Goal: Task Accomplishment & Management: Use online tool/utility

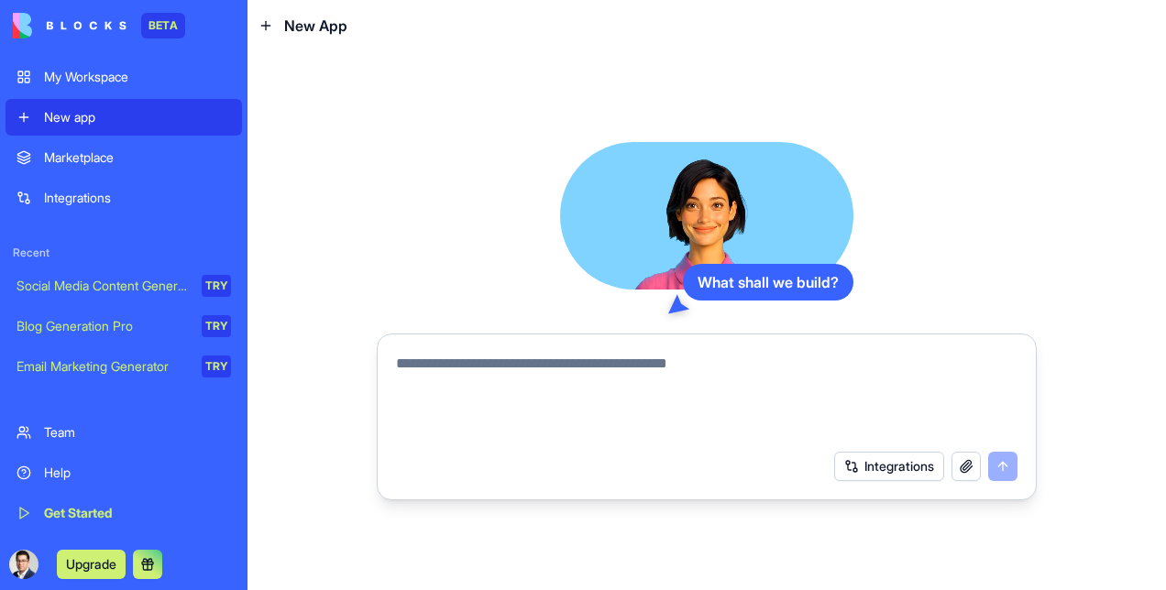
click at [112, 197] on div "Integrations" at bounding box center [137, 198] width 187 height 18
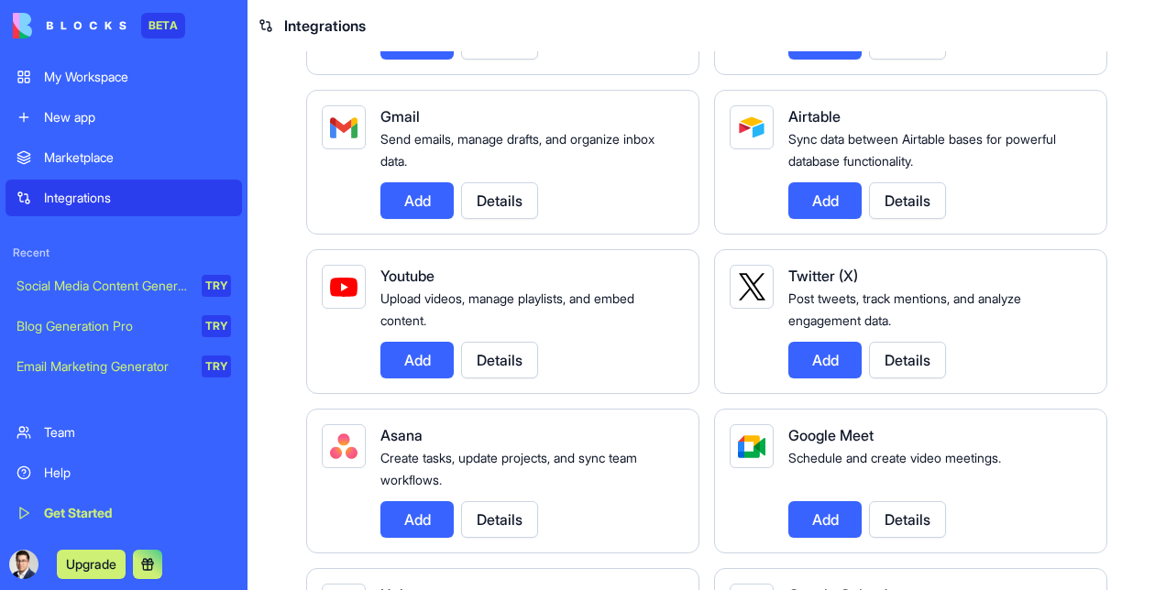
scroll to position [183, 0]
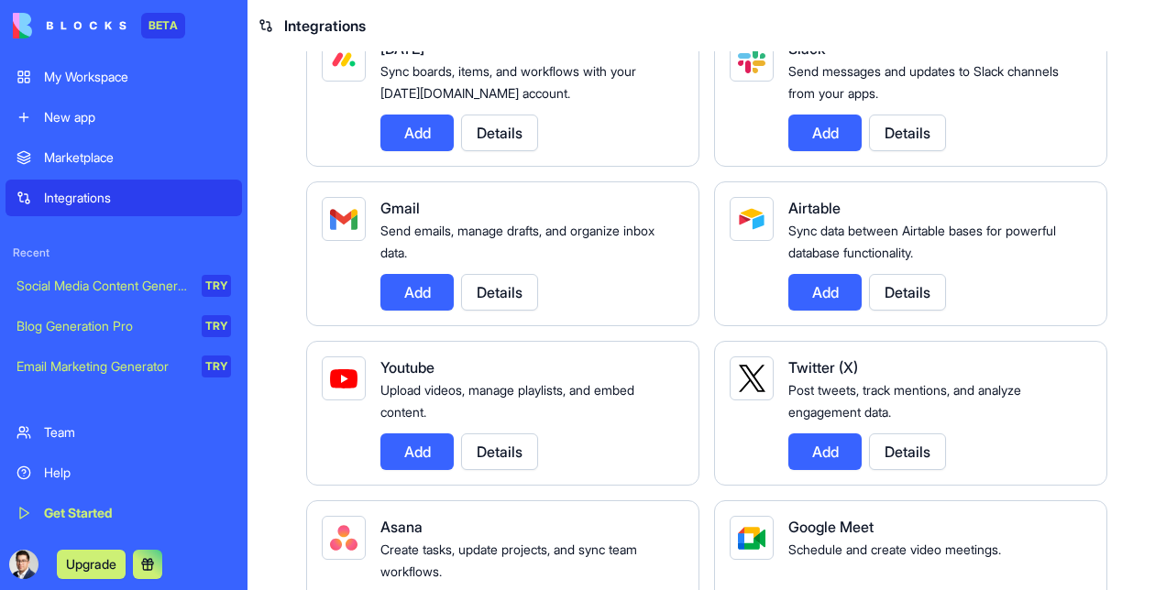
click at [891, 280] on button "Details" at bounding box center [907, 292] width 77 height 37
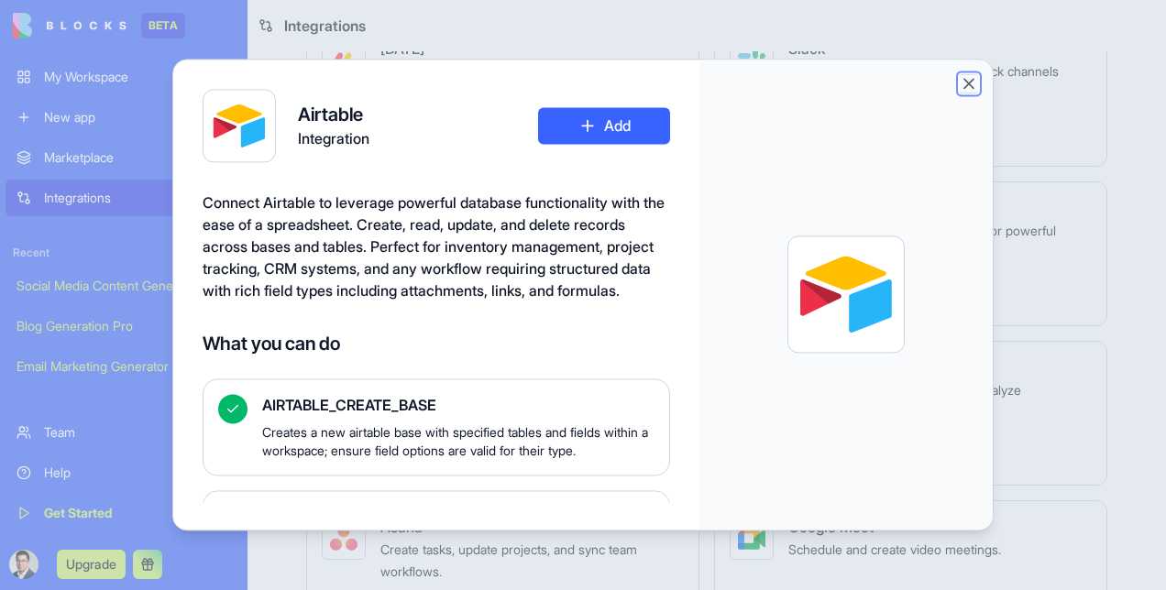
click at [975, 86] on button "Close" at bounding box center [969, 83] width 18 height 18
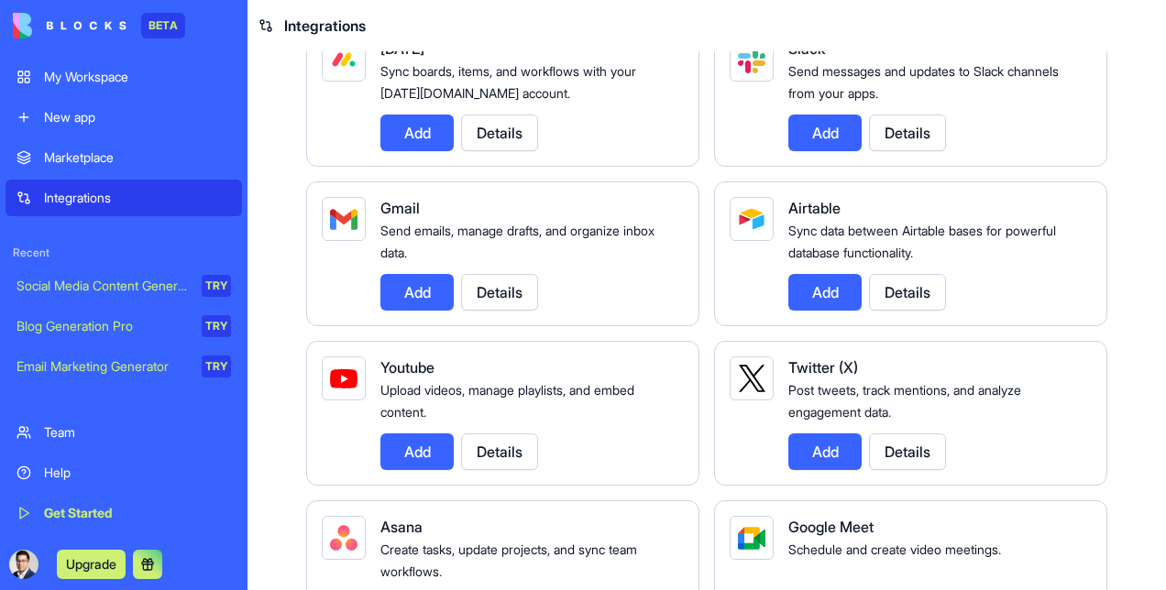
scroll to position [92, 0]
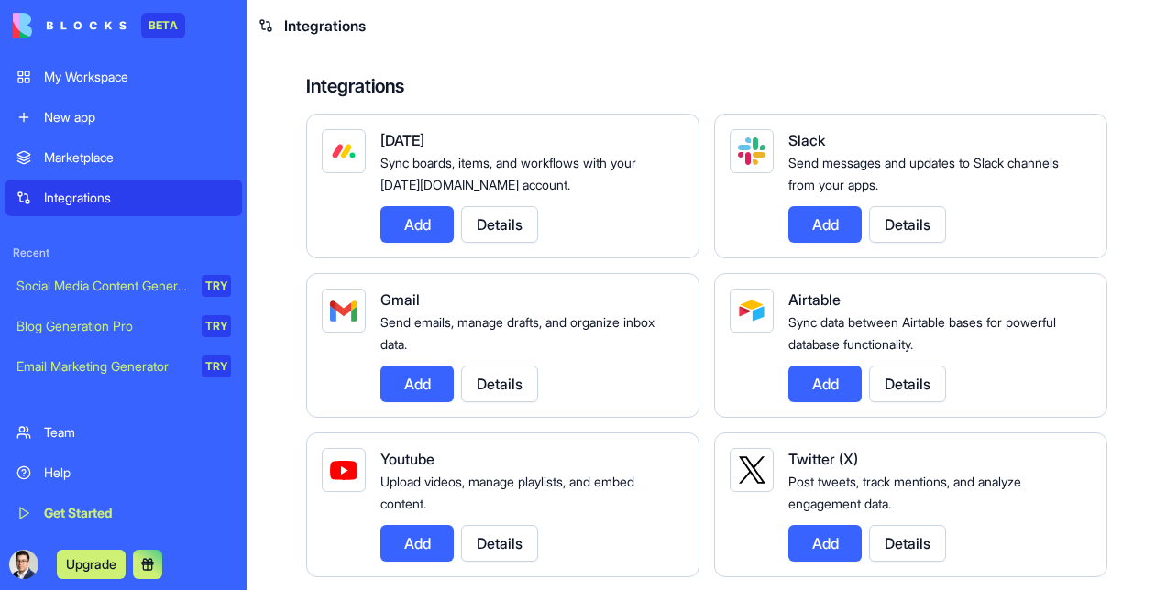
click at [150, 378] on link "Email Marketing Generator TRY" at bounding box center [124, 366] width 237 height 37
click at [127, 157] on div "Marketplace" at bounding box center [137, 158] width 187 height 18
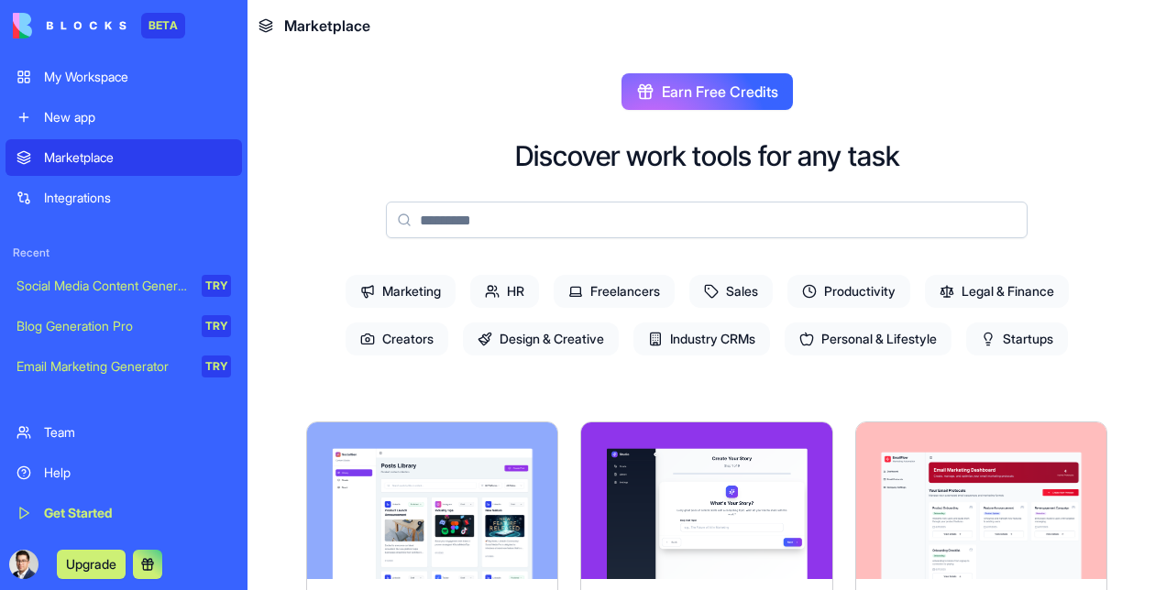
click at [107, 124] on div "New app" at bounding box center [137, 117] width 187 height 18
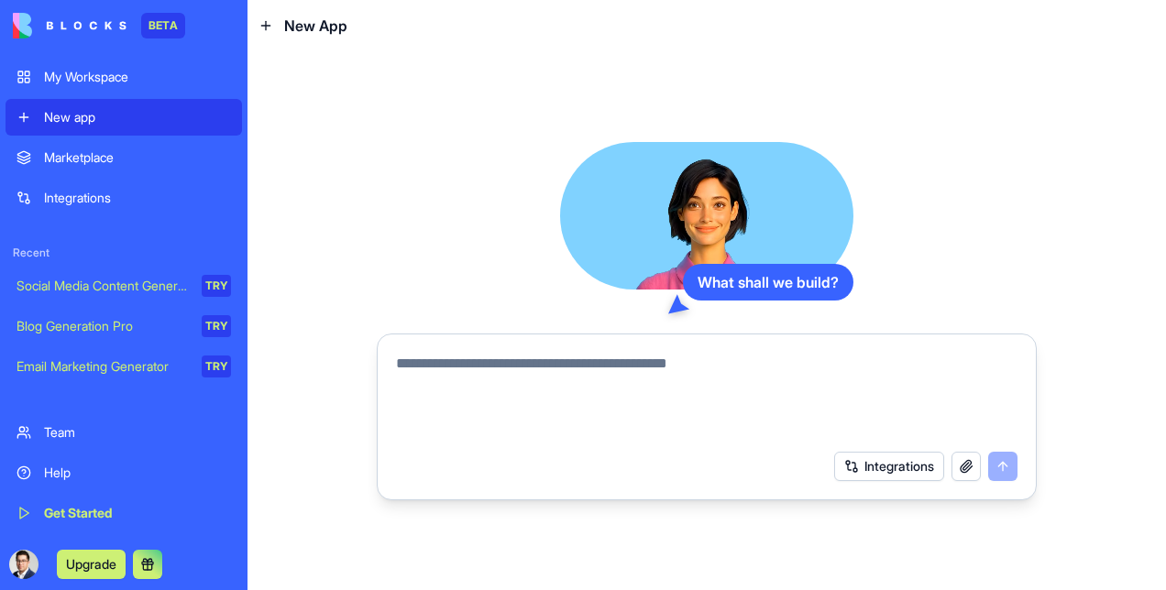
click at [576, 366] on textarea at bounding box center [707, 397] width 622 height 88
click at [776, 374] on textarea at bounding box center [707, 397] width 622 height 88
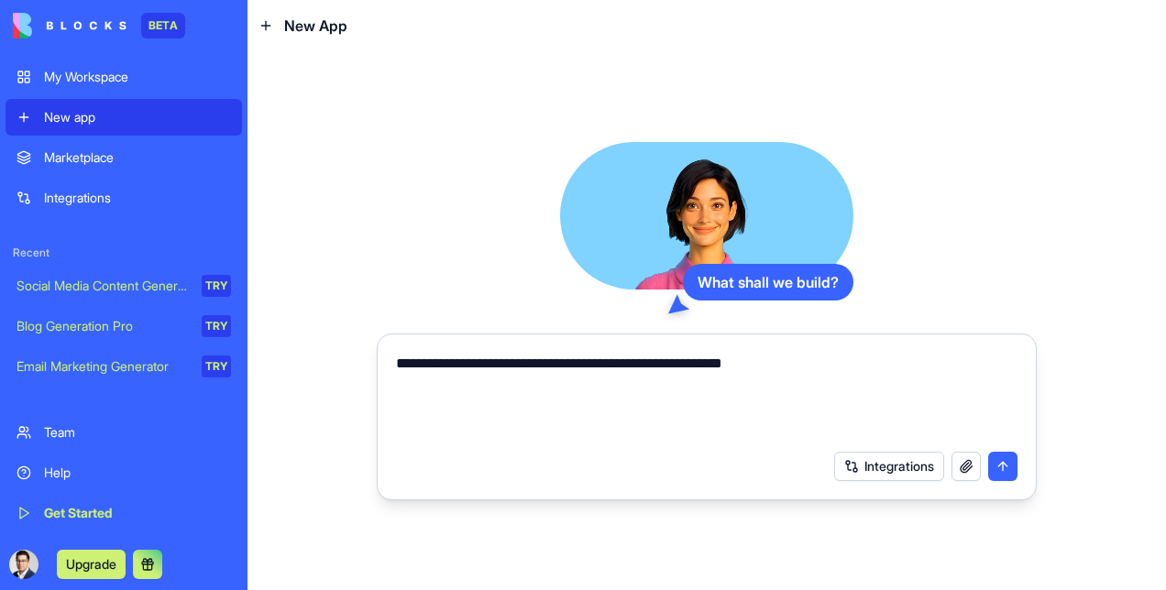
type textarea "**********"
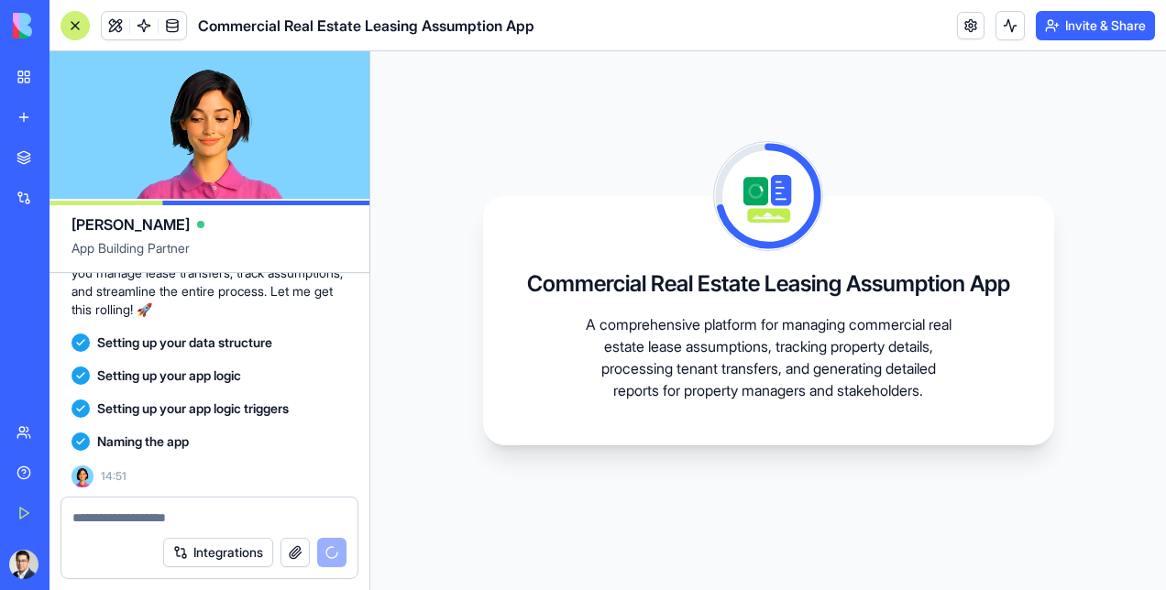
scroll to position [409, 0]
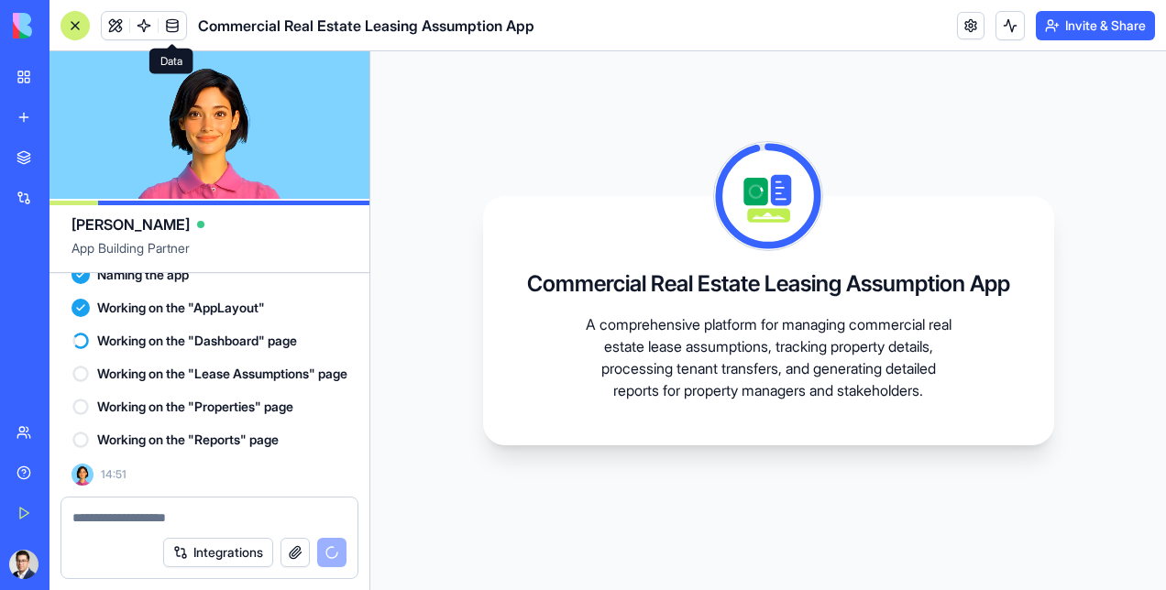
click at [169, 20] on span at bounding box center [172, 25] width 51 height 51
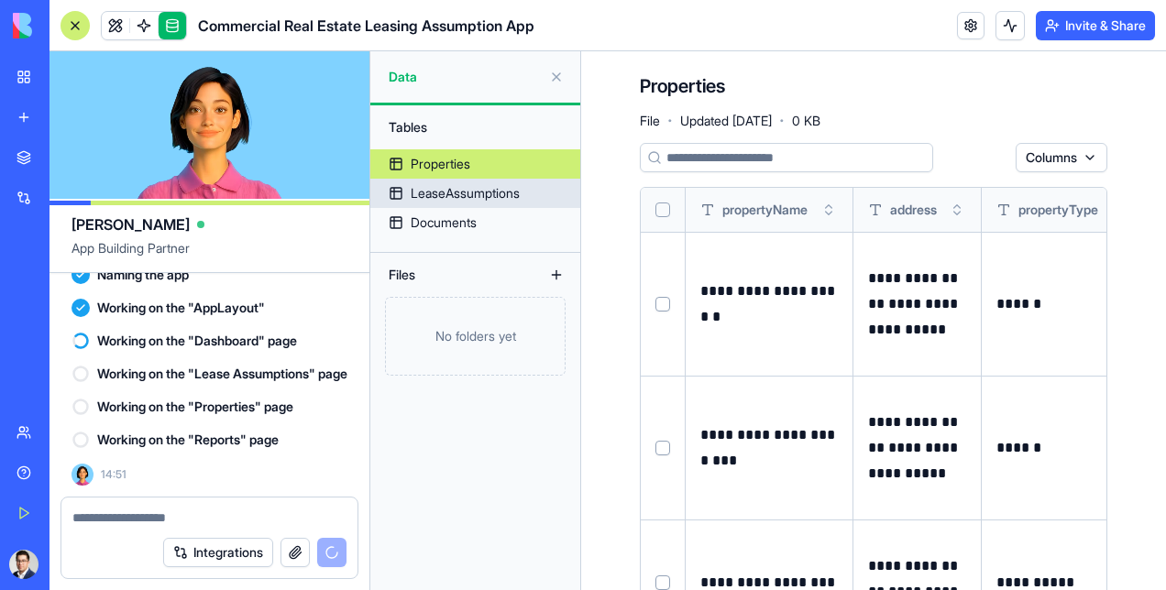
click at [473, 193] on div "LeaseAssumptions" at bounding box center [465, 193] width 109 height 18
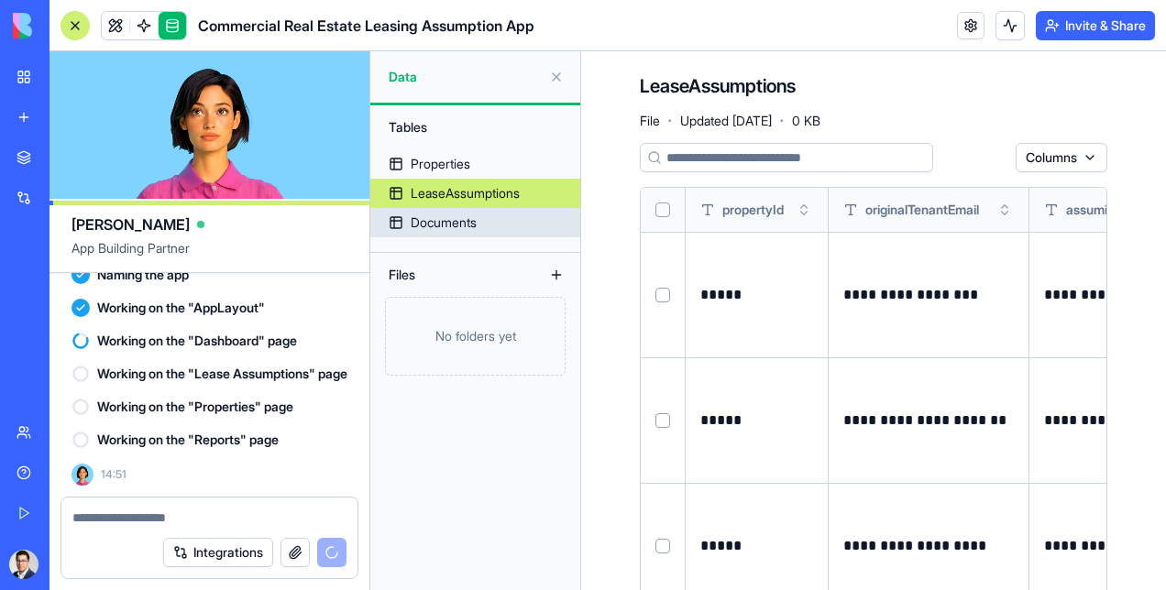
click at [454, 214] on div "Documents" at bounding box center [444, 223] width 66 height 18
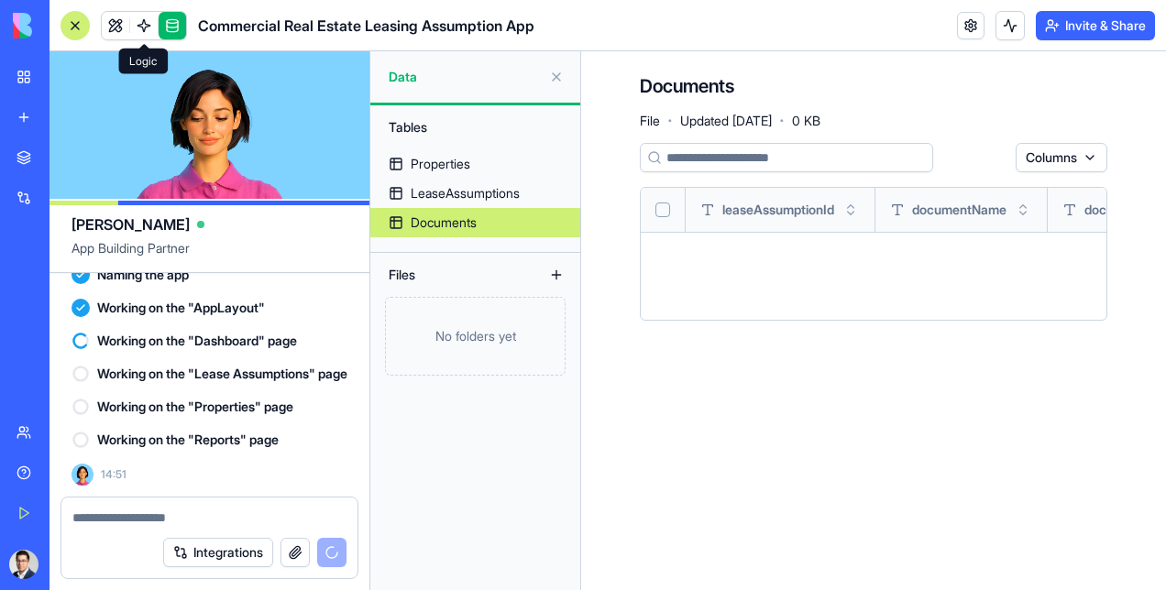
click at [148, 19] on span at bounding box center [143, 25] width 51 height 51
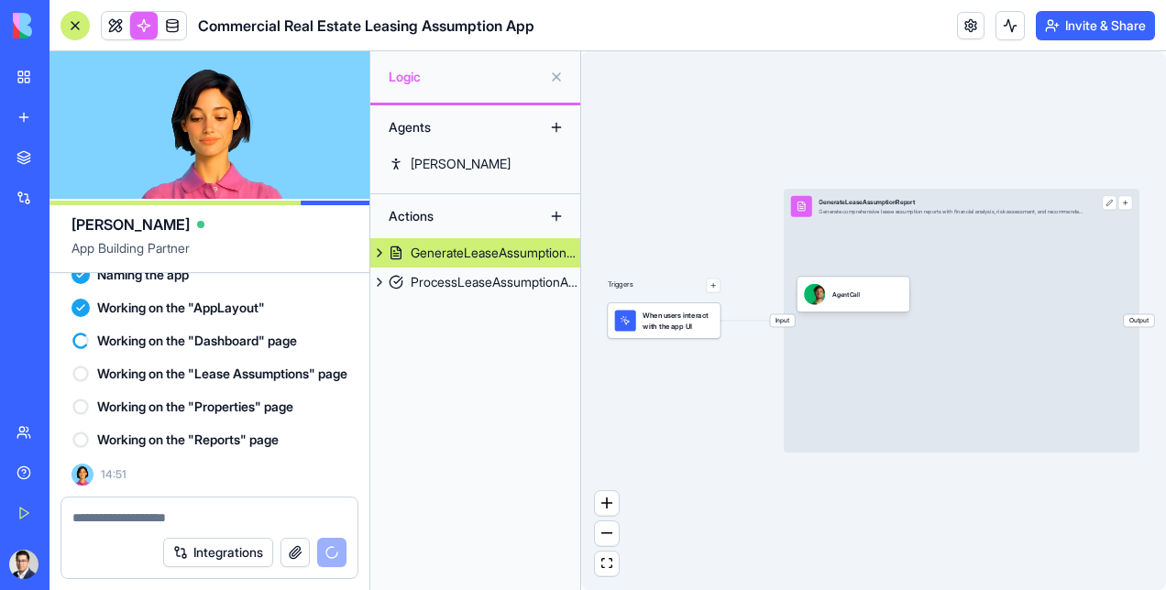
drag, startPoint x: 708, startPoint y: 477, endPoint x: 657, endPoint y: 450, distance: 57.8
click at [657, 453] on div "Triggers When users interact with the app UI Input GenerateLeaseAssumptionRepor…" at bounding box center [873, 320] width 585 height 539
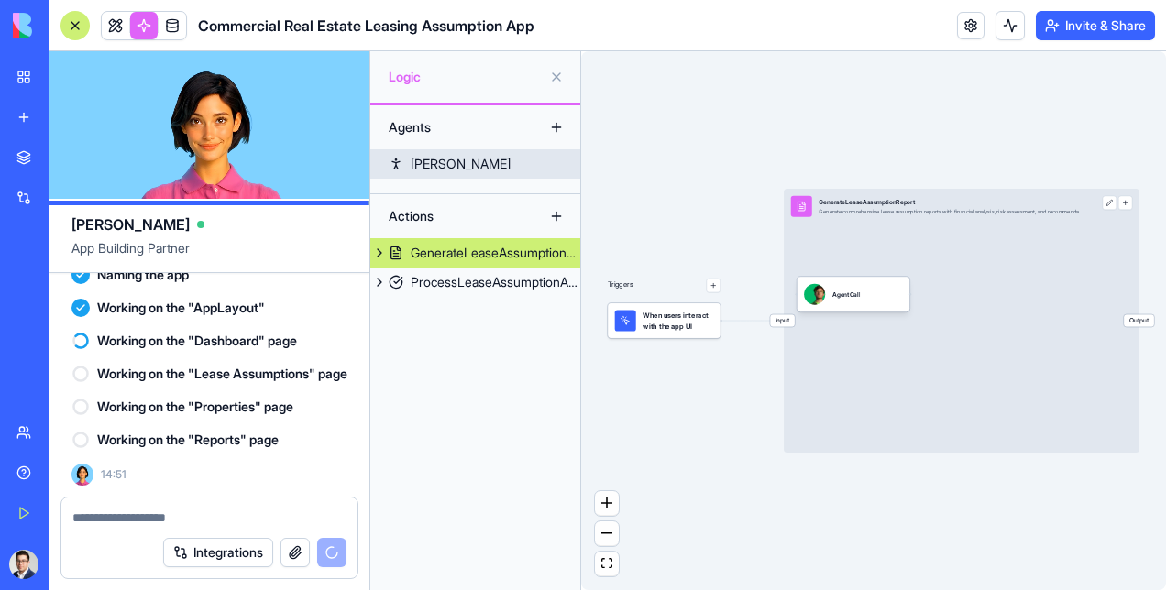
click at [434, 152] on link "[PERSON_NAME]" at bounding box center [475, 163] width 210 height 29
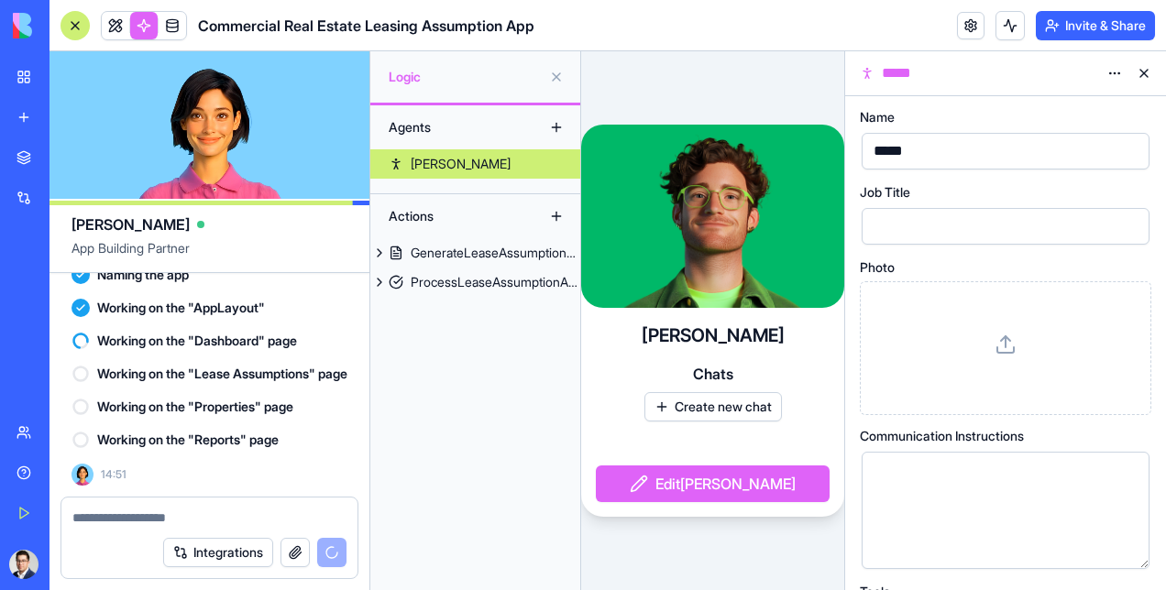
click at [1142, 72] on button at bounding box center [1144, 73] width 29 height 29
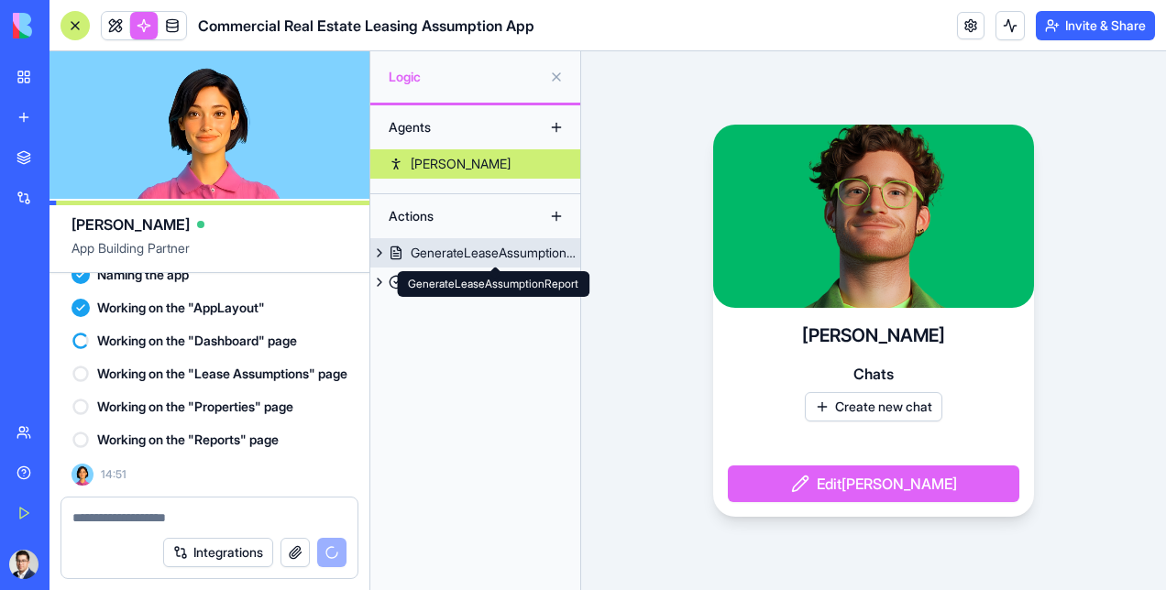
click at [507, 245] on div "GenerateLeaseAssumptionReport" at bounding box center [496, 253] width 170 height 18
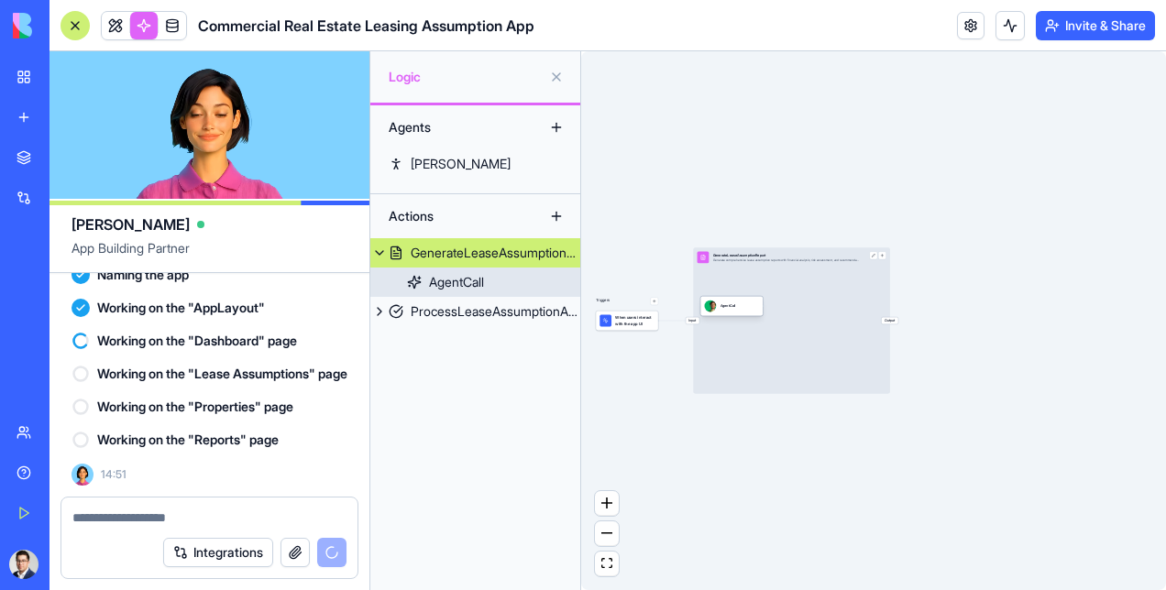
click at [457, 286] on div "AgentCall" at bounding box center [456, 282] width 55 height 18
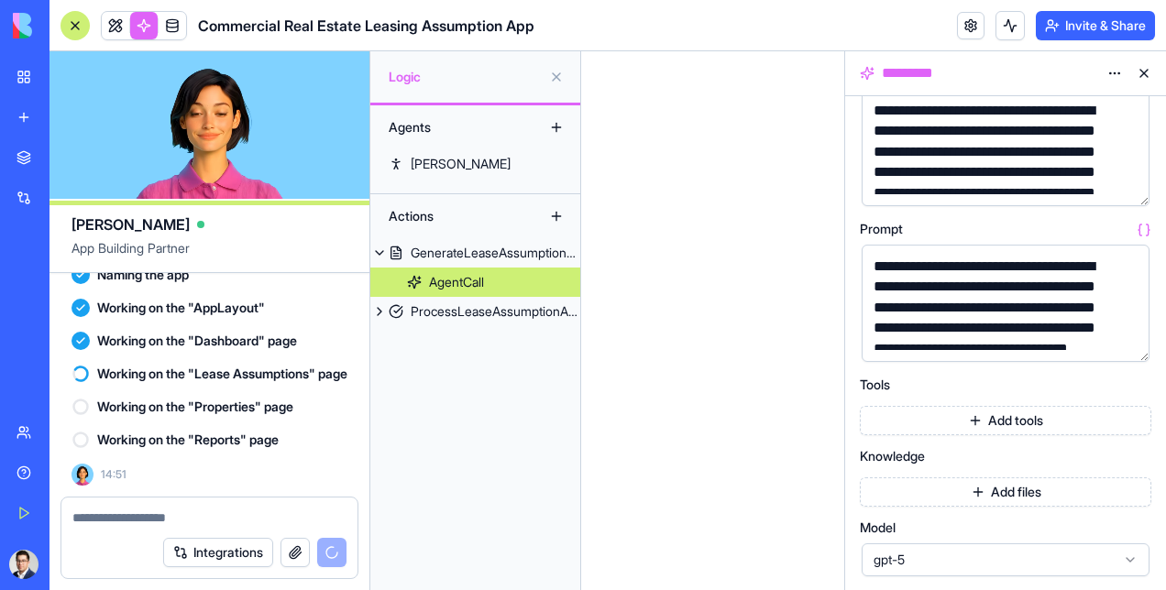
scroll to position [343, 0]
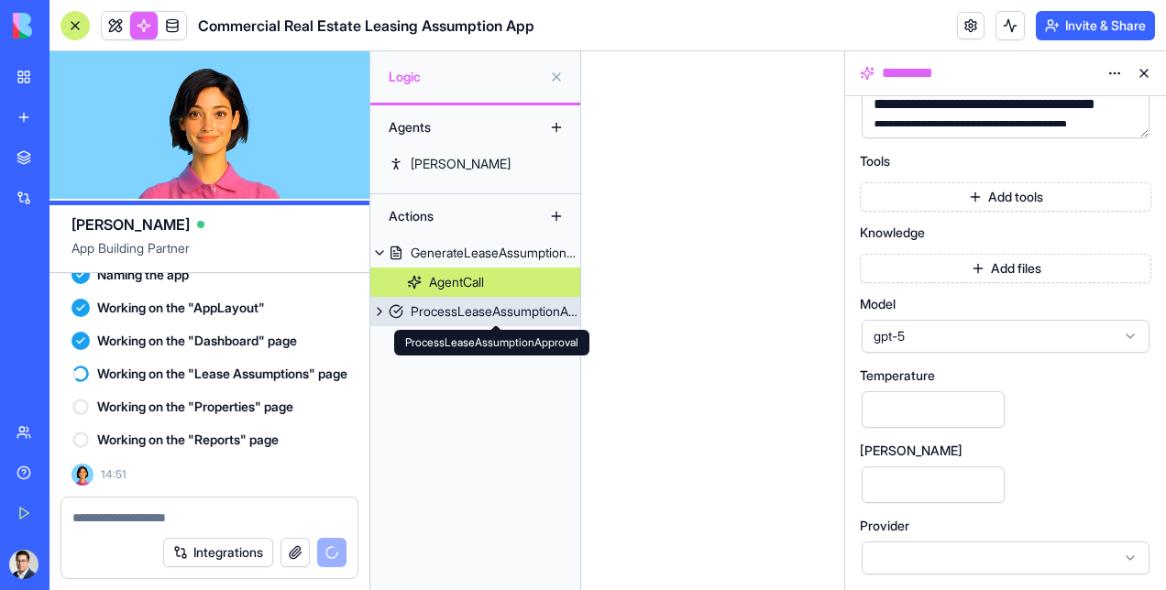
click at [462, 314] on div "ProcessLeaseAssumptionApproval" at bounding box center [496, 312] width 170 height 18
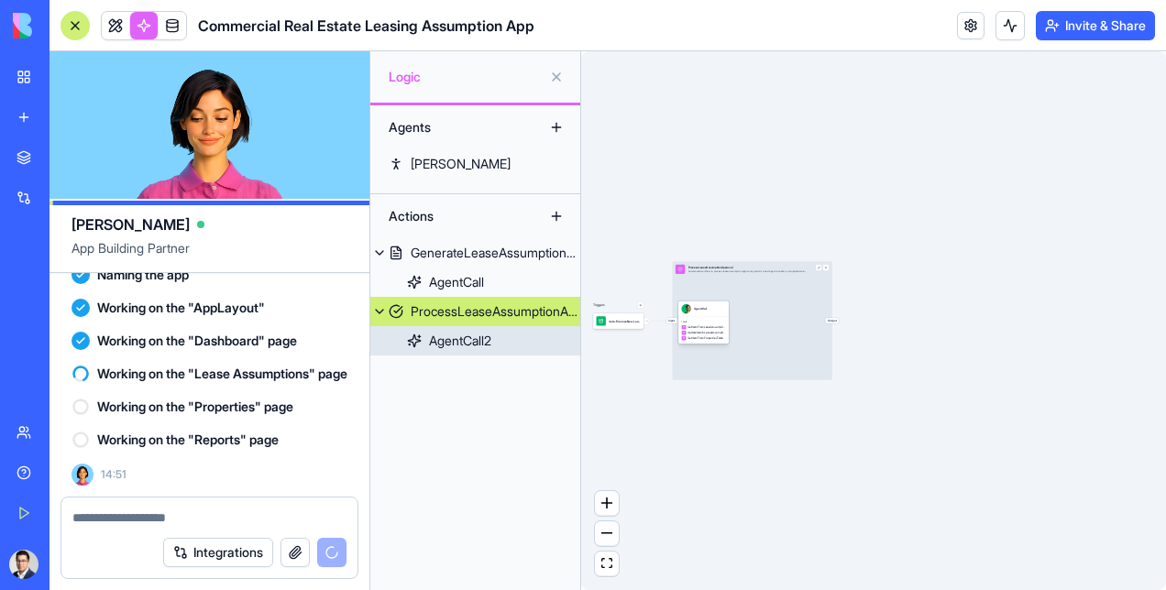
click at [469, 336] on div "AgentCall2" at bounding box center [460, 341] width 62 height 18
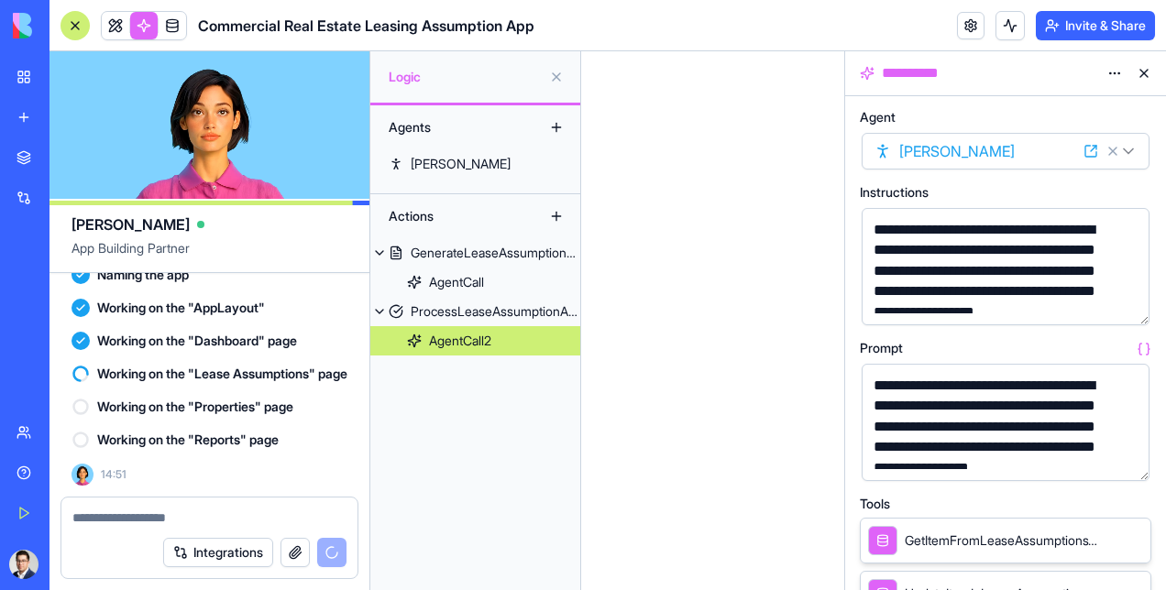
click at [1142, 69] on button at bounding box center [1144, 73] width 29 height 29
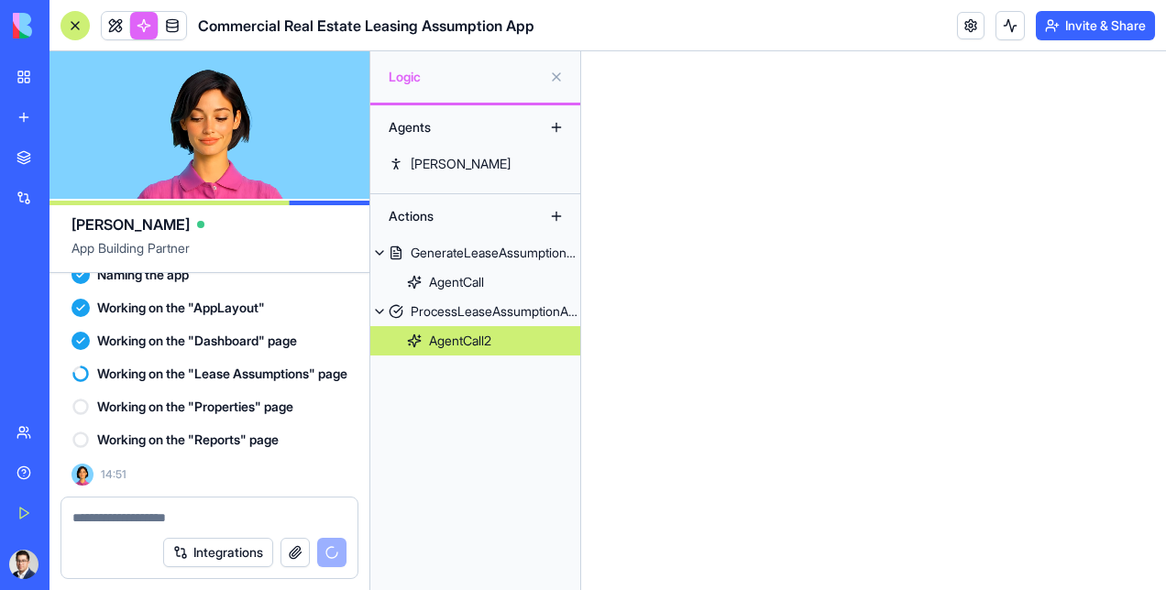
click at [473, 341] on div "AgentCall2" at bounding box center [460, 341] width 62 height 18
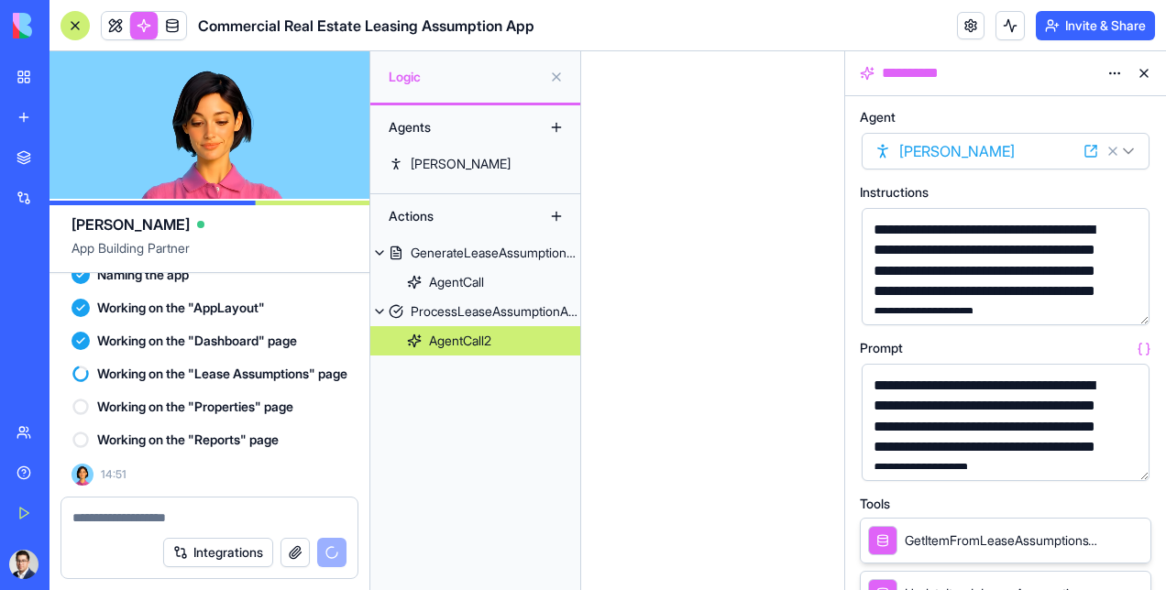
click at [1146, 74] on button at bounding box center [1144, 73] width 29 height 29
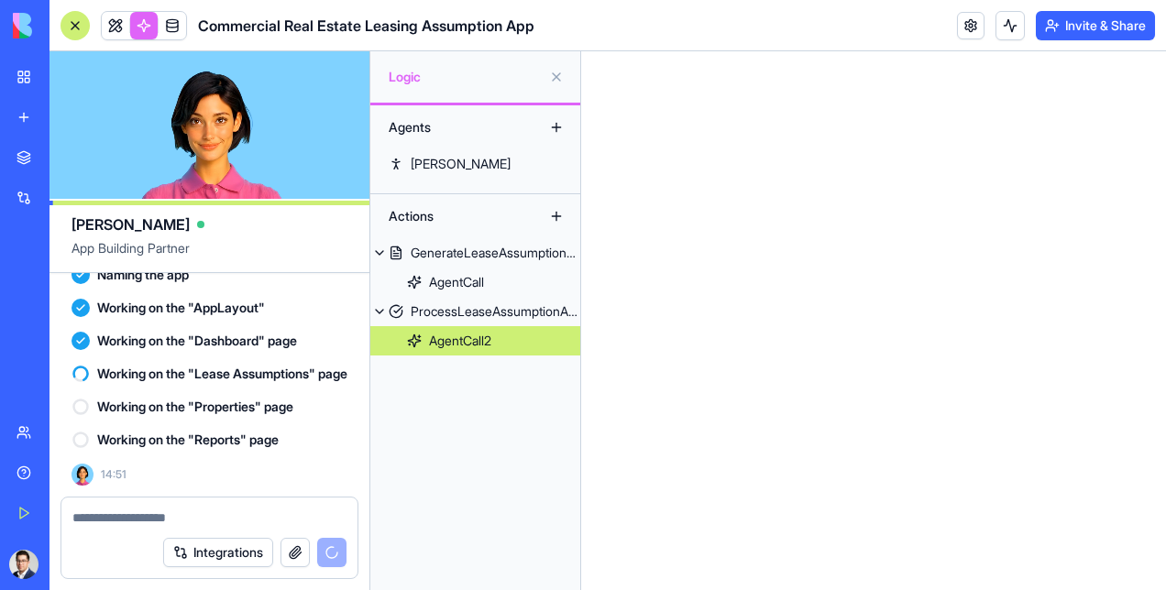
click at [557, 73] on button at bounding box center [556, 76] width 29 height 29
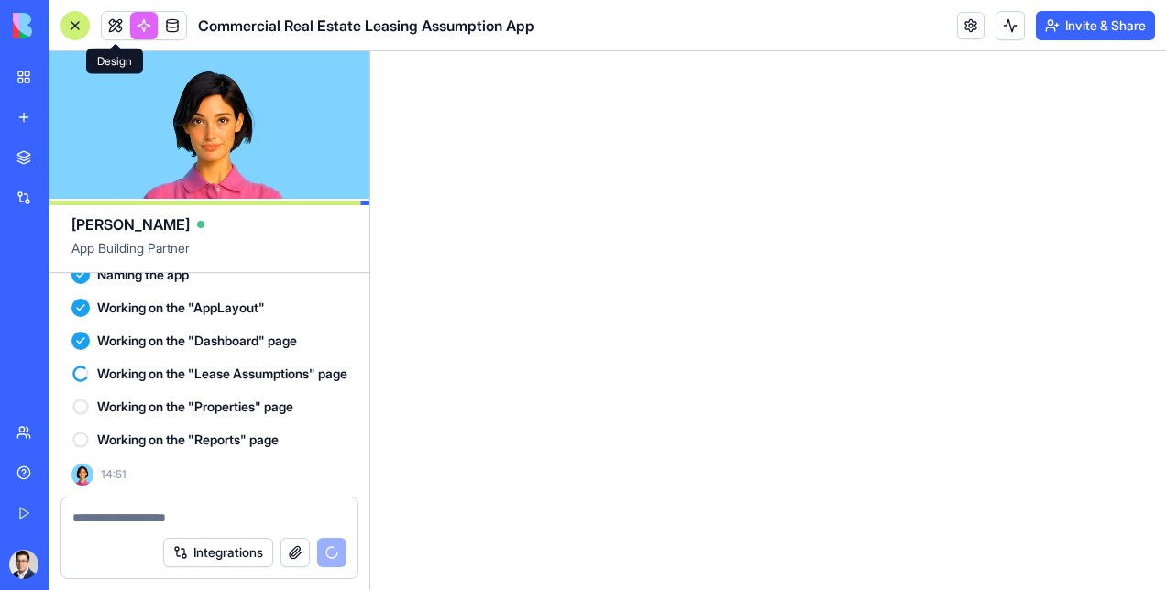
click at [115, 29] on link at bounding box center [116, 26] width 28 height 28
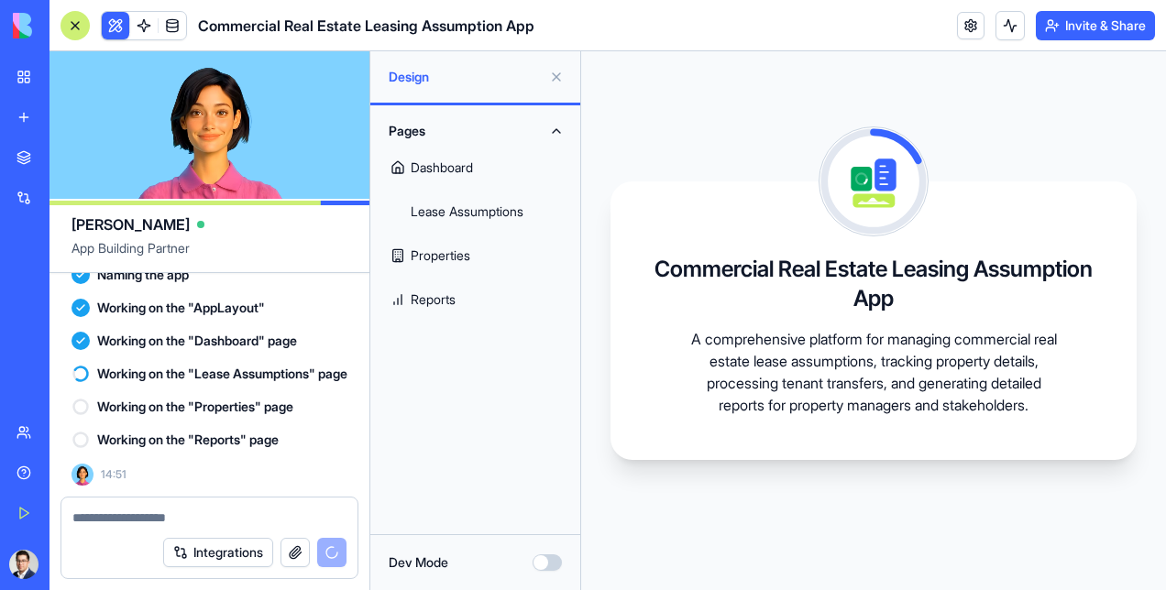
click at [451, 171] on link "Dashboard" at bounding box center [475, 168] width 188 height 44
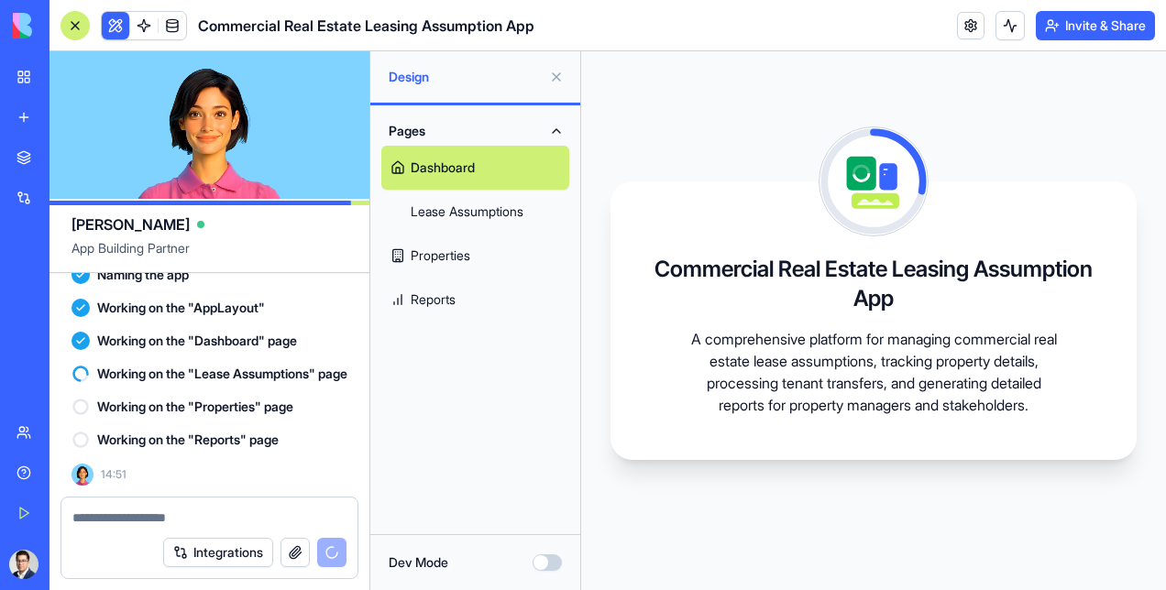
click at [462, 215] on link "Lease Assumptions" at bounding box center [475, 212] width 188 height 44
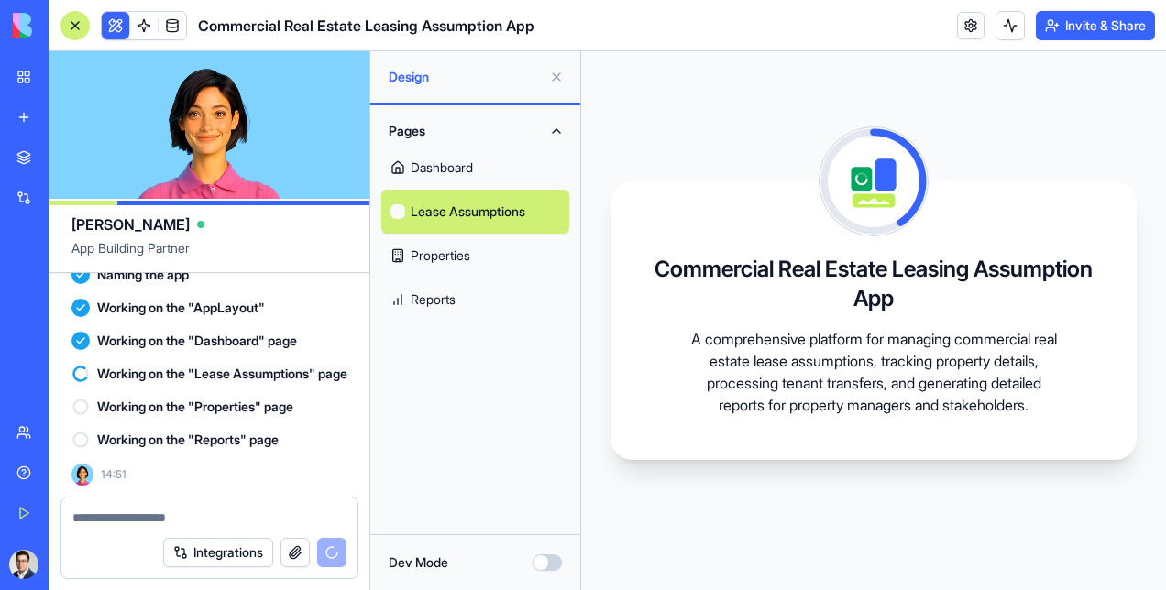
click at [457, 262] on link "Properties" at bounding box center [475, 256] width 188 height 44
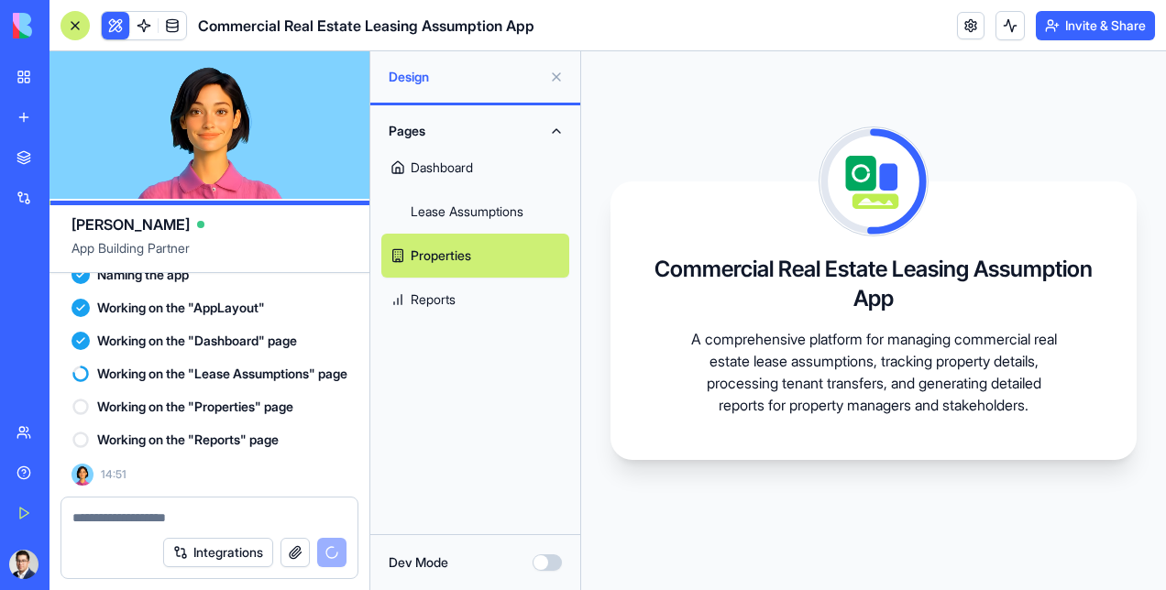
click at [455, 293] on link "Reports" at bounding box center [475, 300] width 188 height 44
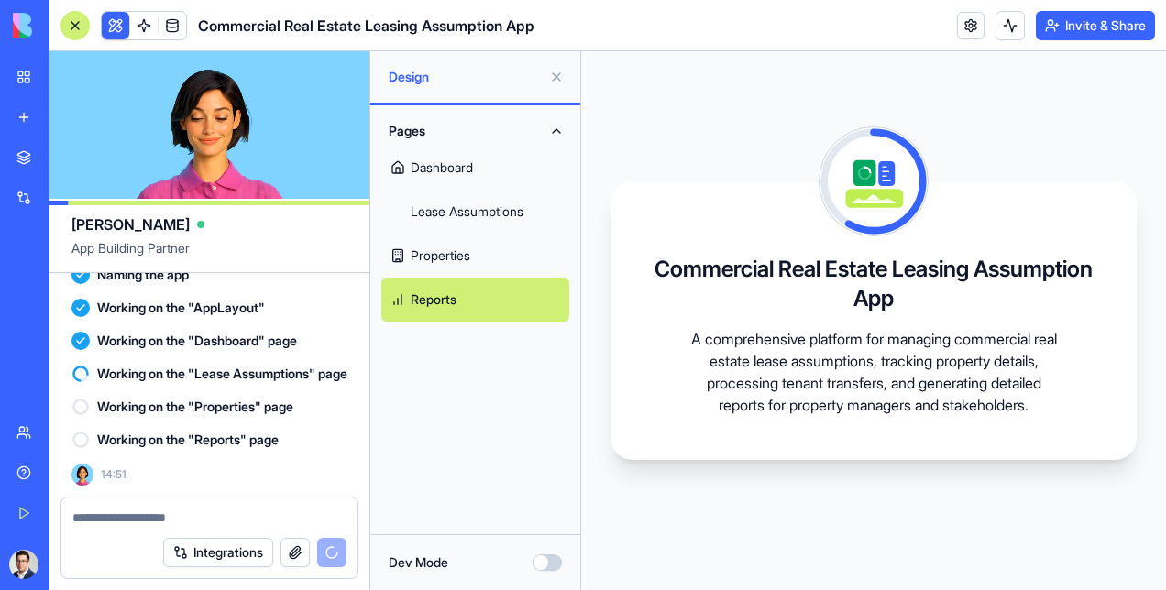
click at [458, 261] on link "Properties" at bounding box center [475, 256] width 188 height 44
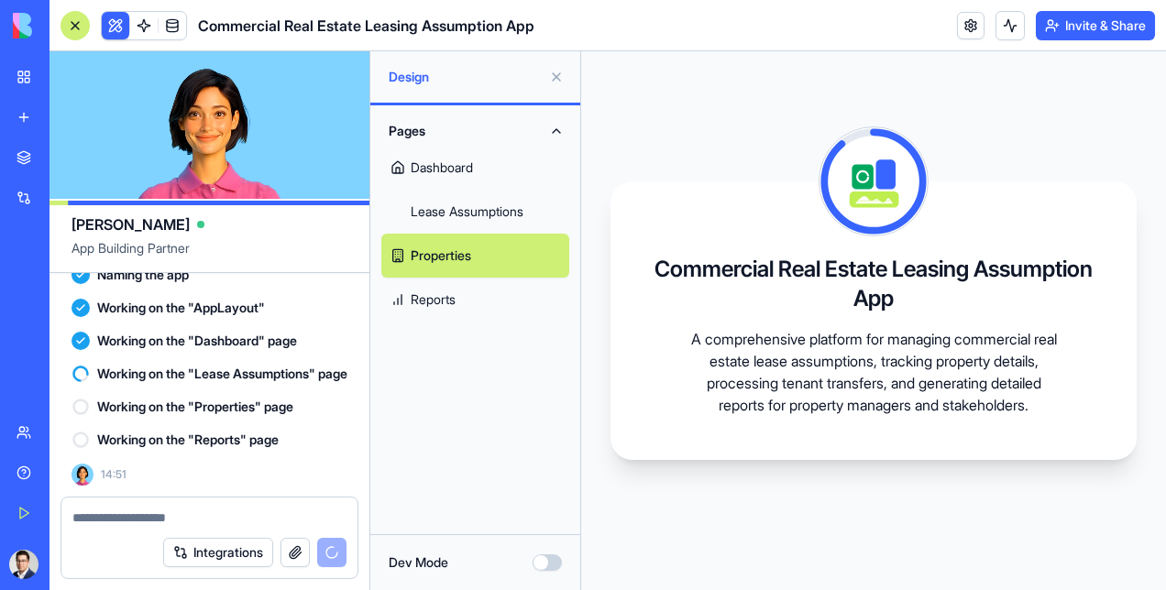
click at [242, 365] on span "Working on the "Lease Assumptions" page" at bounding box center [222, 374] width 250 height 18
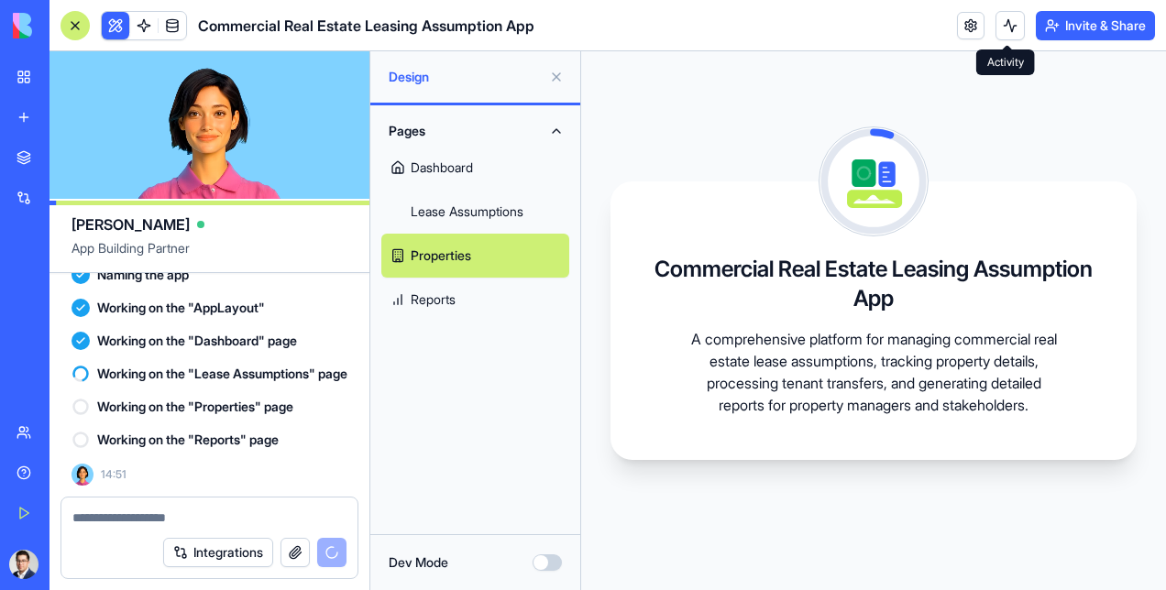
click at [1001, 28] on button at bounding box center [1010, 25] width 29 height 29
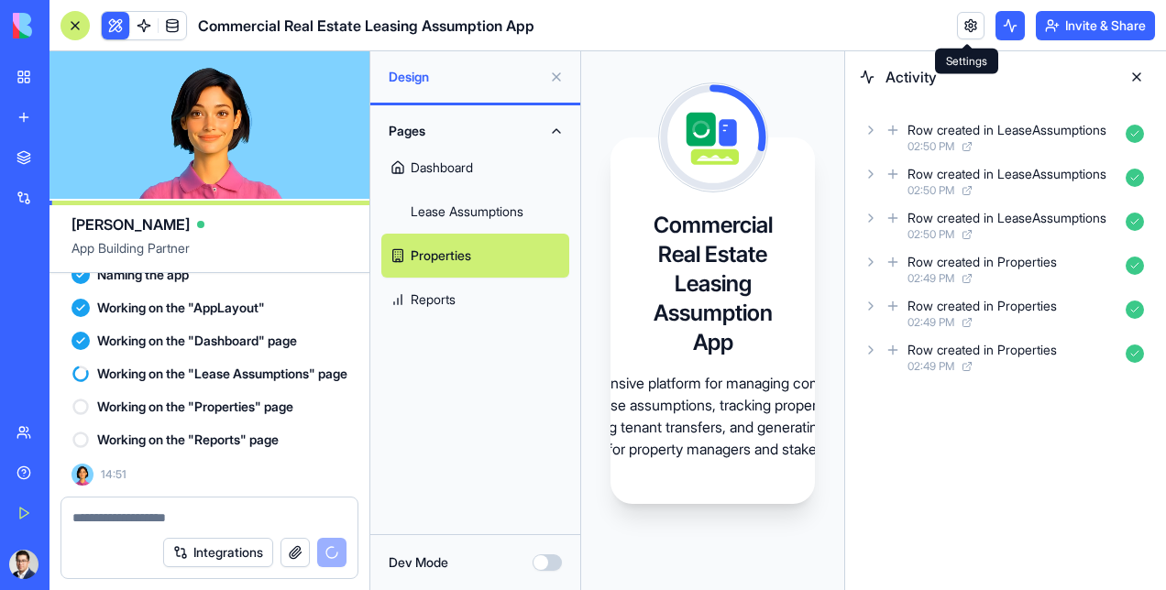
click at [975, 30] on link at bounding box center [971, 26] width 28 height 28
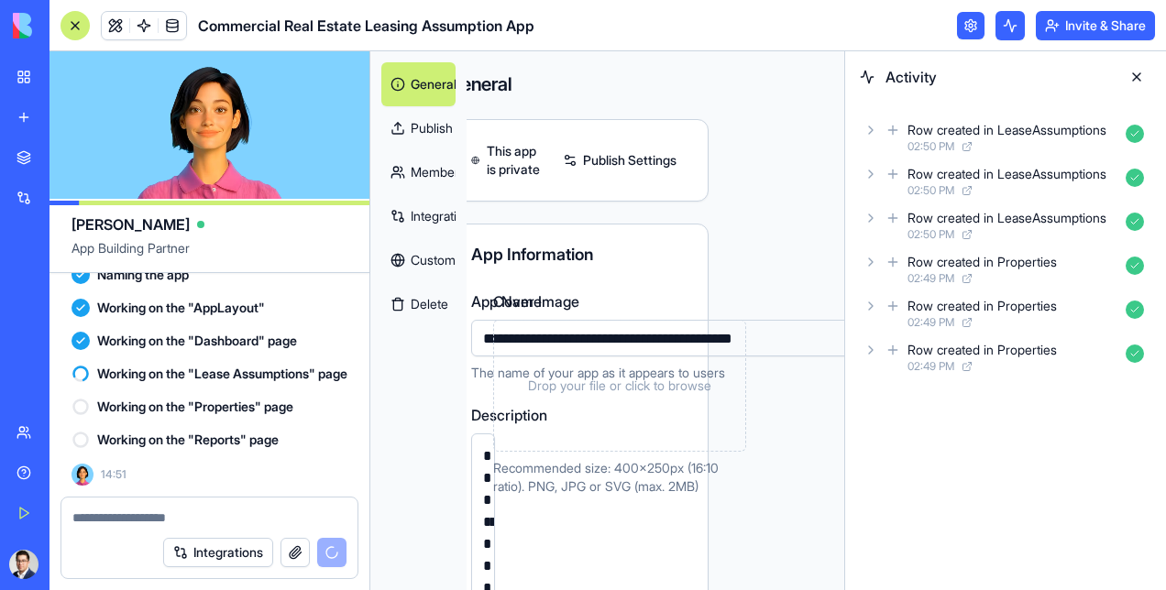
scroll to position [0, 77]
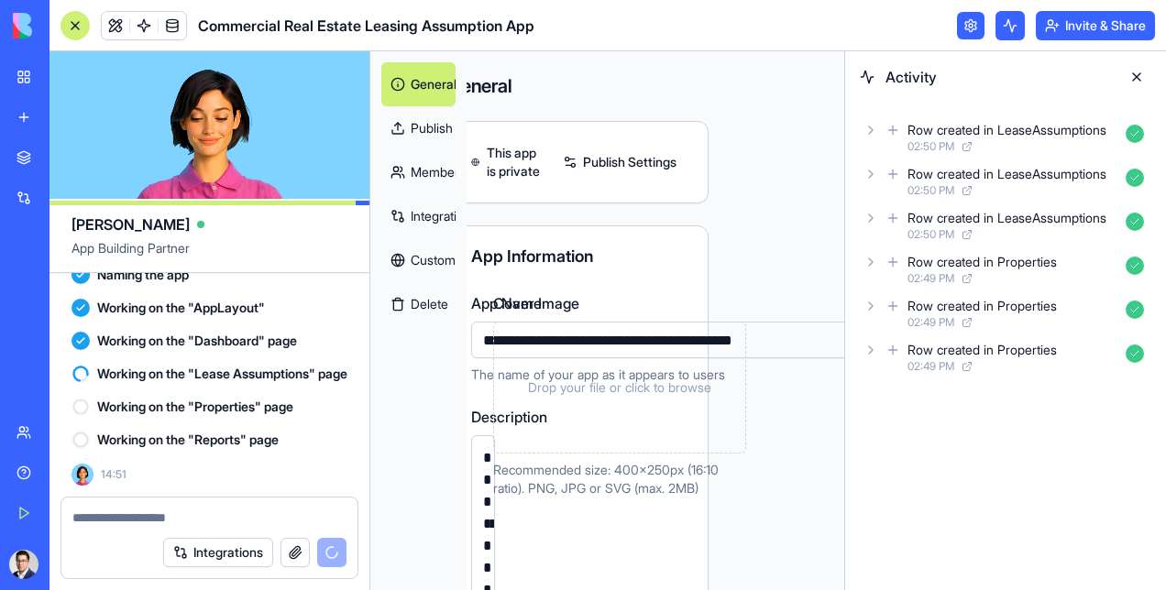
click at [961, 26] on link at bounding box center [971, 26] width 28 height 28
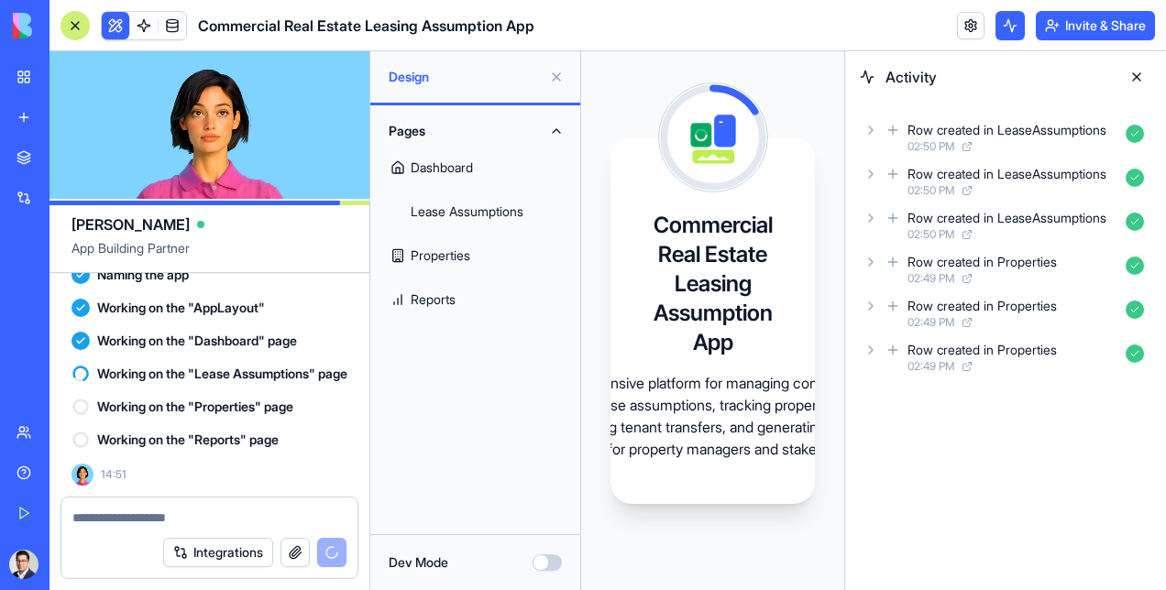
click at [1133, 74] on button at bounding box center [1136, 76] width 29 height 29
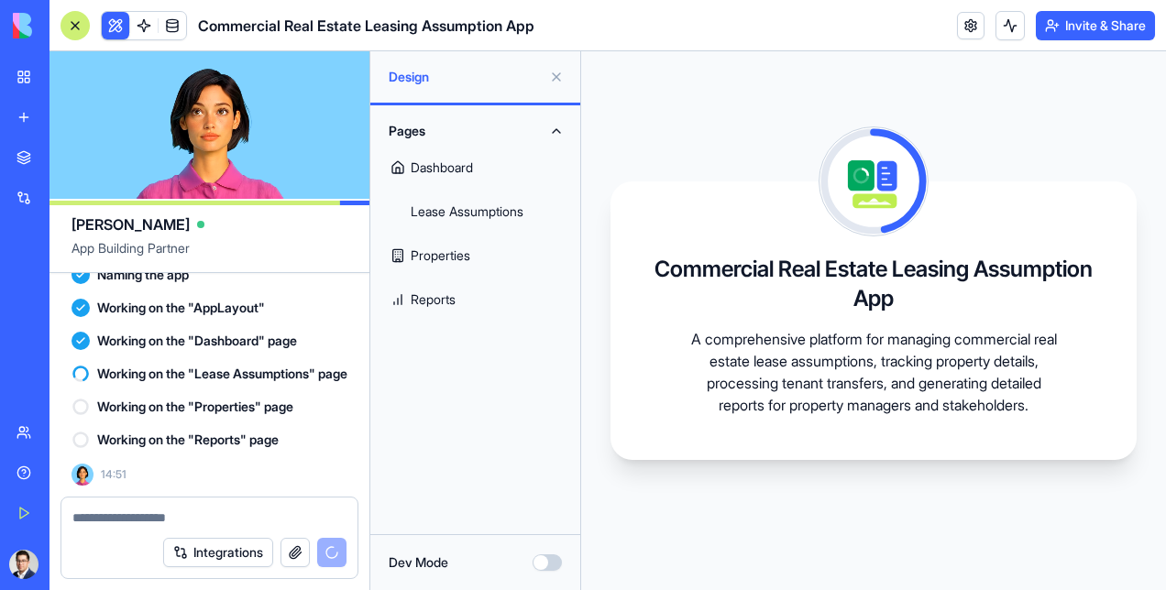
click at [425, 400] on div "Pages Dashboard Lease Assumptions Properties Reports" at bounding box center [475, 319] width 210 height 429
click at [557, 80] on button at bounding box center [556, 76] width 29 height 29
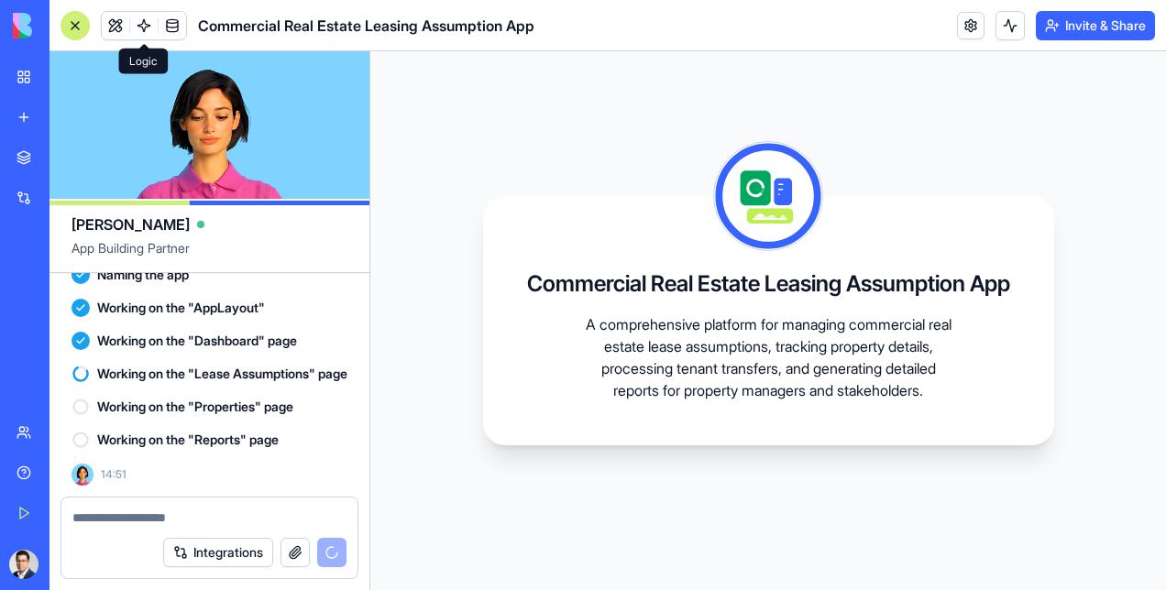
click at [139, 24] on link at bounding box center [144, 26] width 28 height 28
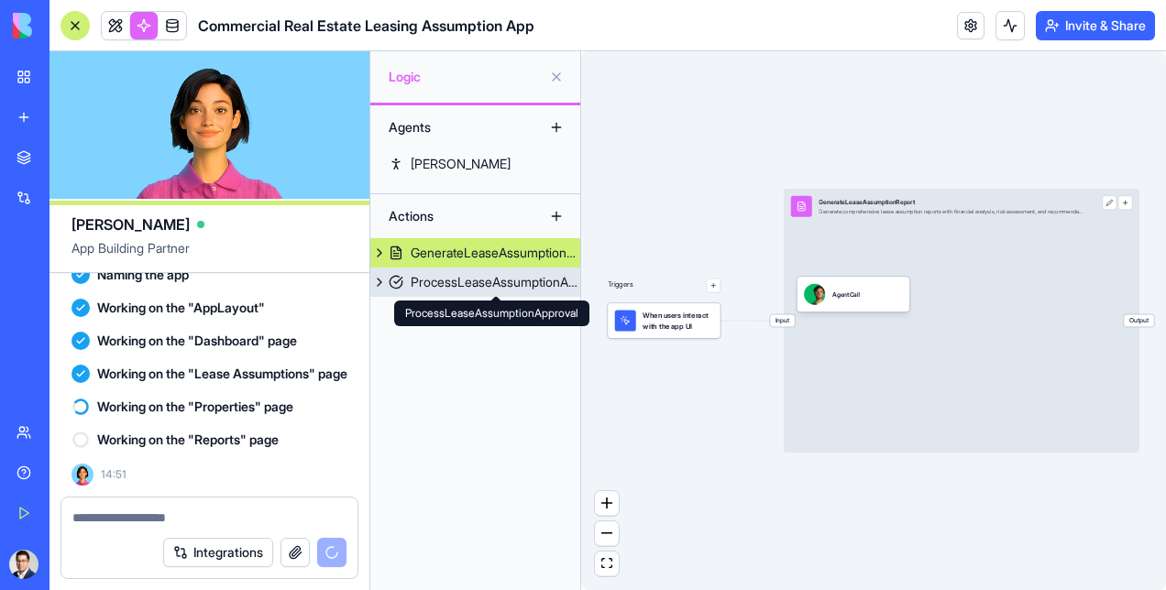
click at [502, 287] on div "ProcessLeaseAssumptionApproval" at bounding box center [496, 282] width 170 height 18
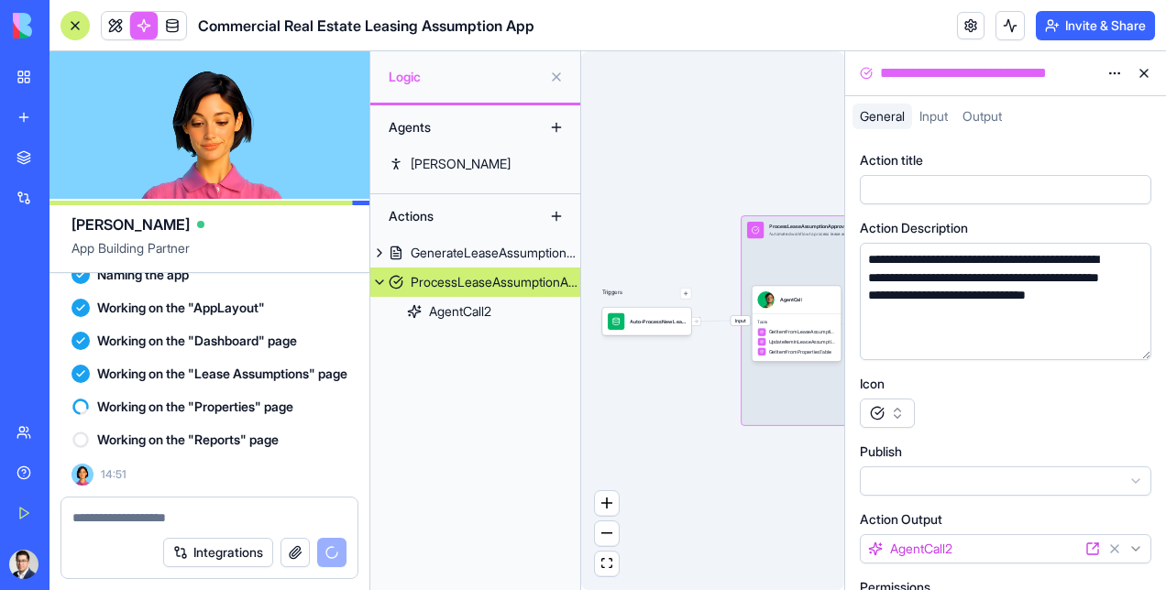
scroll to position [55, 0]
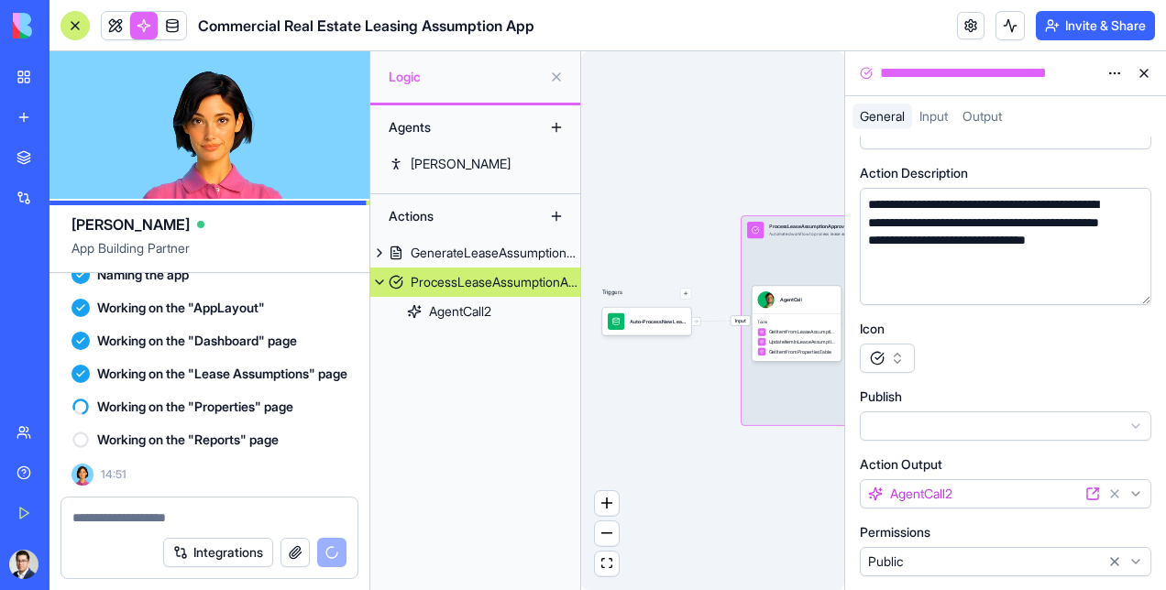
click at [1139, 73] on button at bounding box center [1144, 73] width 29 height 29
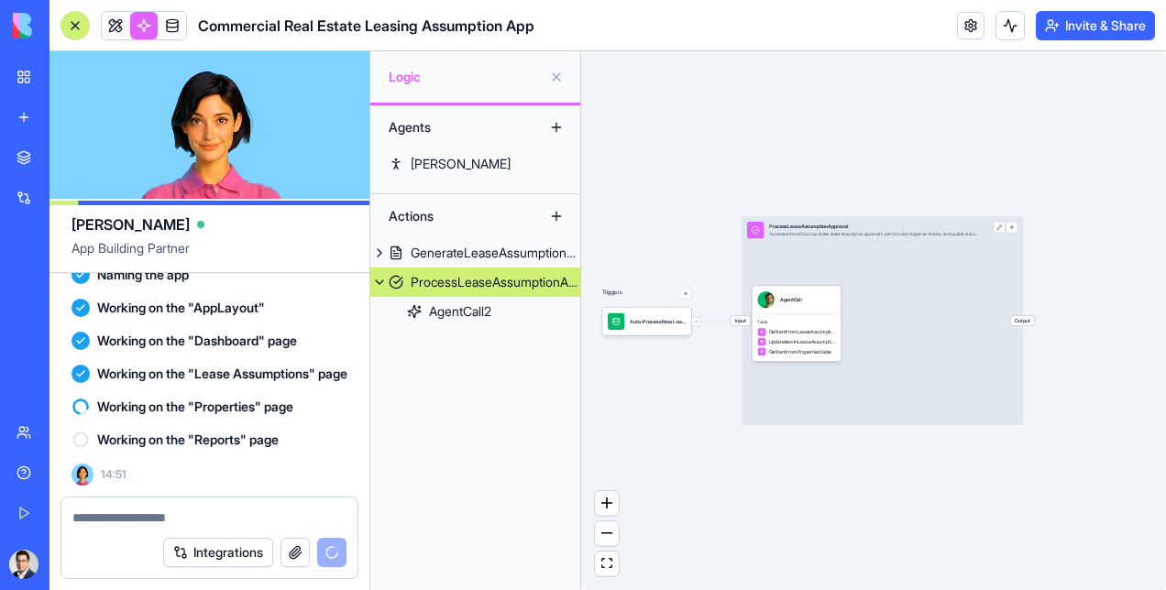
click at [1029, 326] on div "Triggers Auto-Process New Lease AssumptionsTrigger Input ProcessLeaseAssumption…" at bounding box center [873, 320] width 585 height 539
drag, startPoint x: 968, startPoint y: 328, endPoint x: 959, endPoint y: 347, distance: 20.5
click at [959, 358] on div "Input ProcessLeaseAssumptionApproval Automated workflow to process lease assump…" at bounding box center [882, 320] width 281 height 209
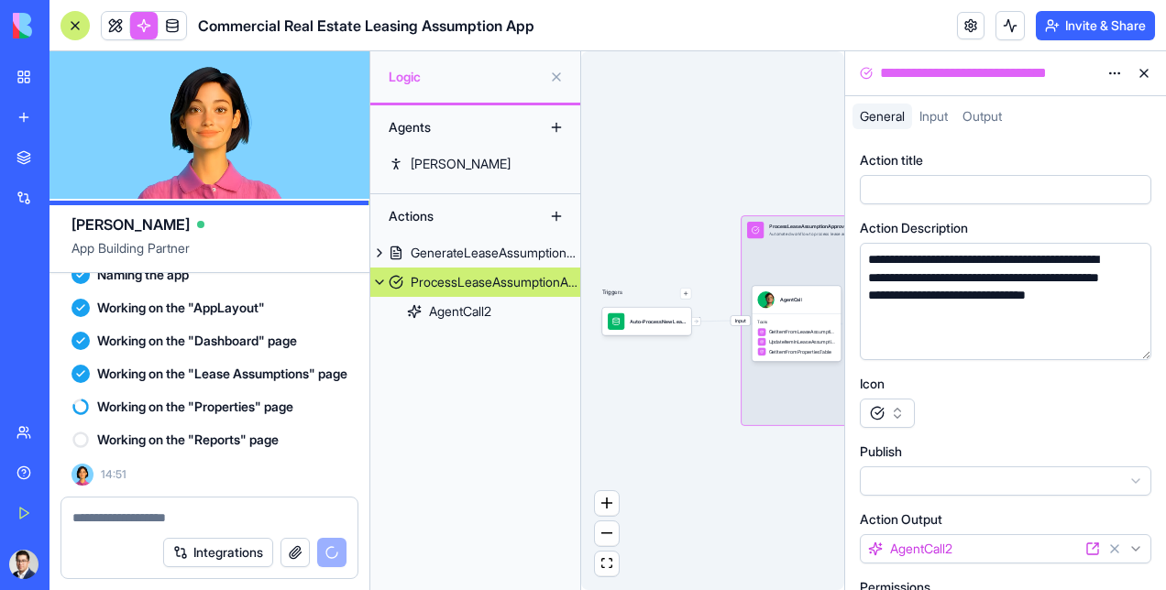
click at [1142, 73] on button at bounding box center [1144, 73] width 29 height 29
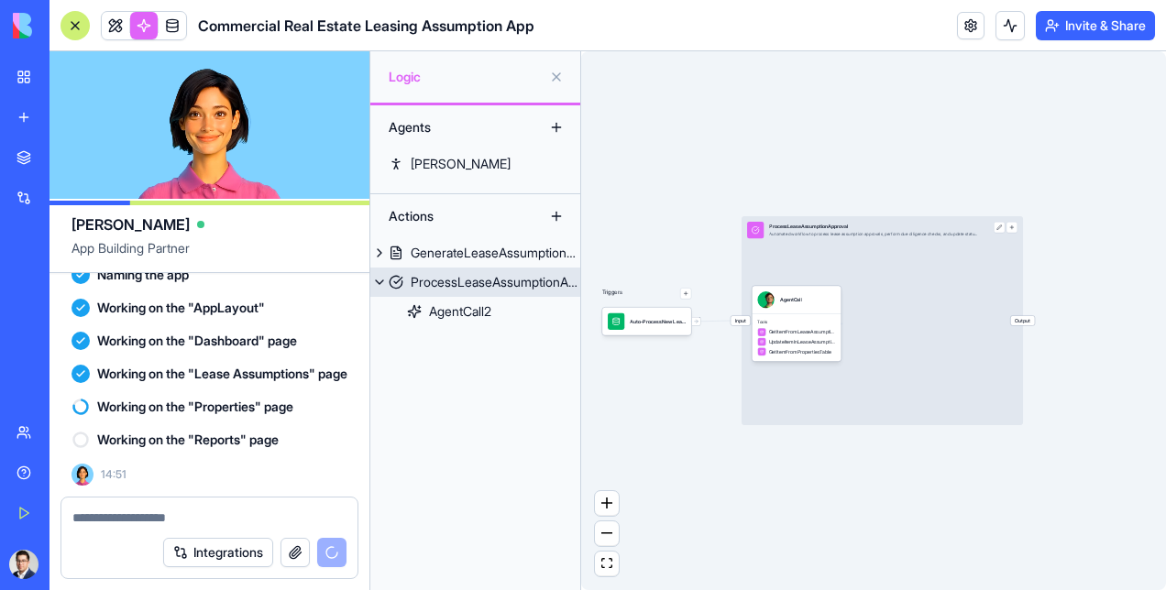
click at [1003, 231] on button at bounding box center [999, 227] width 11 height 11
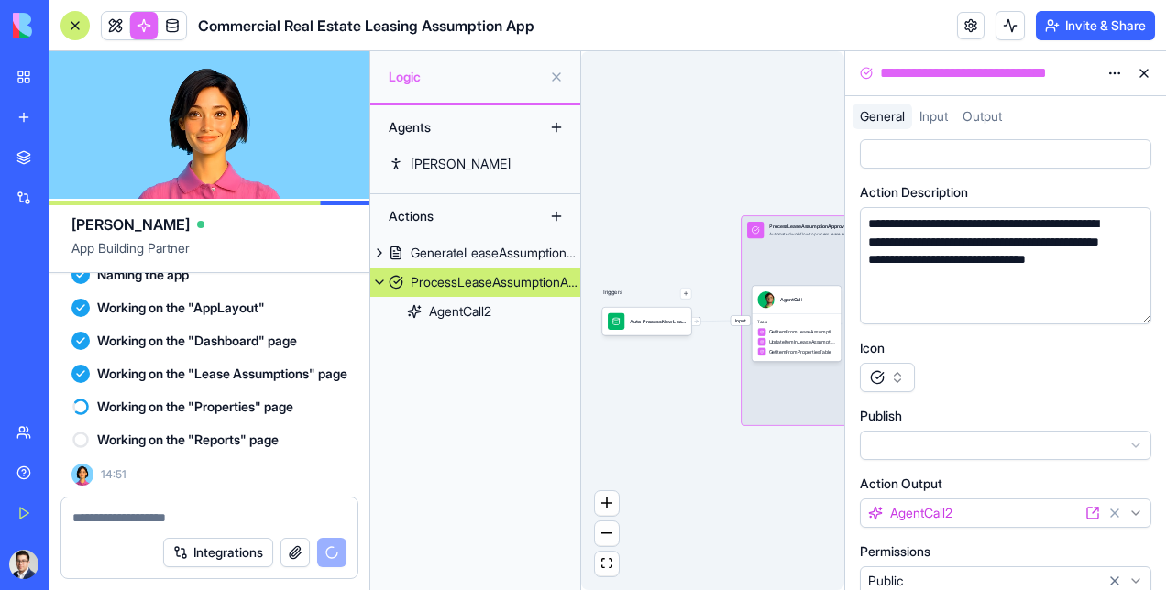
scroll to position [55, 0]
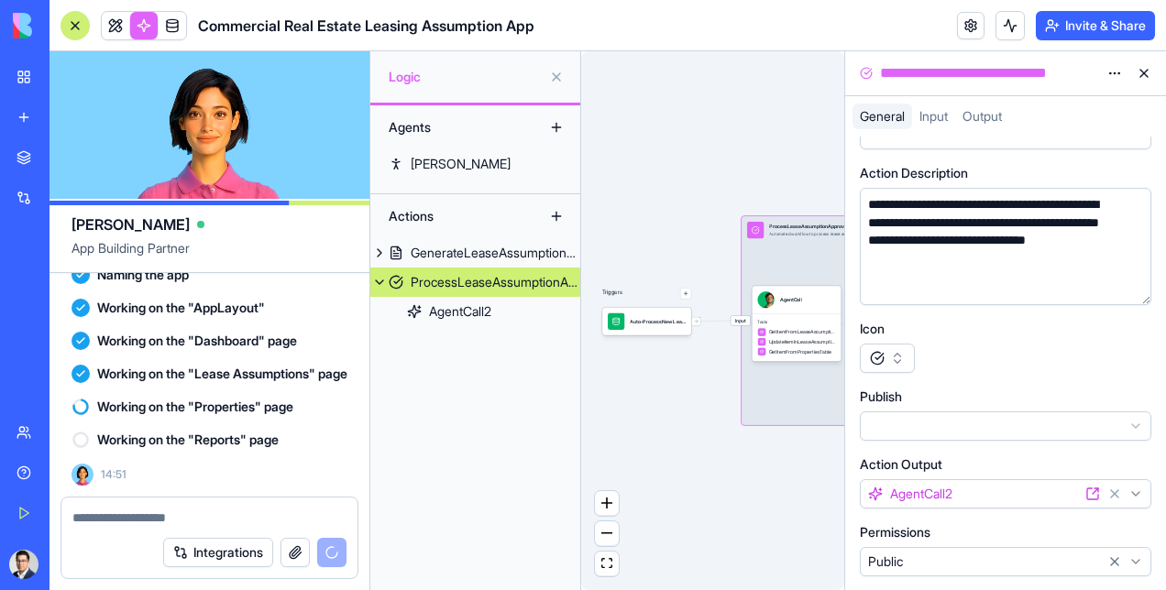
click at [1143, 74] on button at bounding box center [1144, 73] width 29 height 29
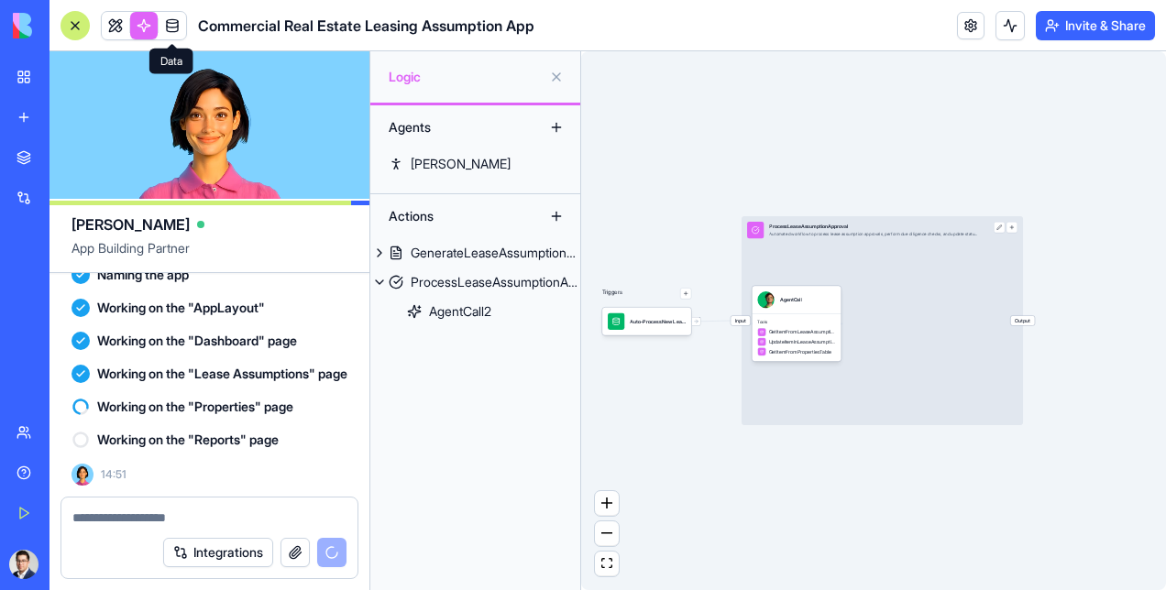
click at [168, 27] on link at bounding box center [173, 26] width 28 height 28
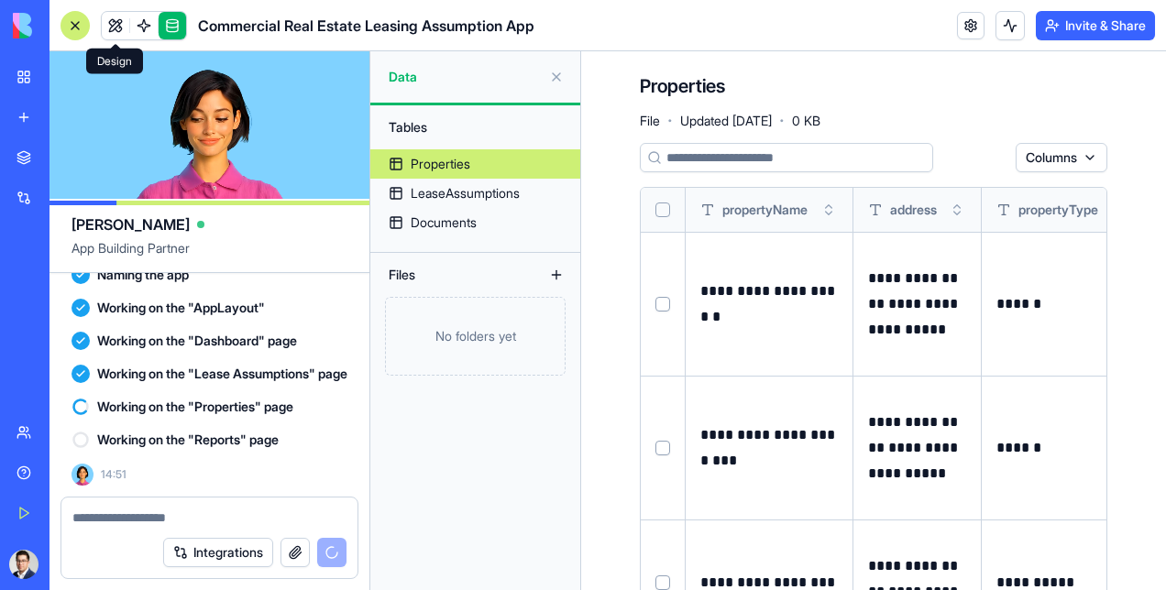
click at [114, 30] on link at bounding box center [116, 26] width 28 height 28
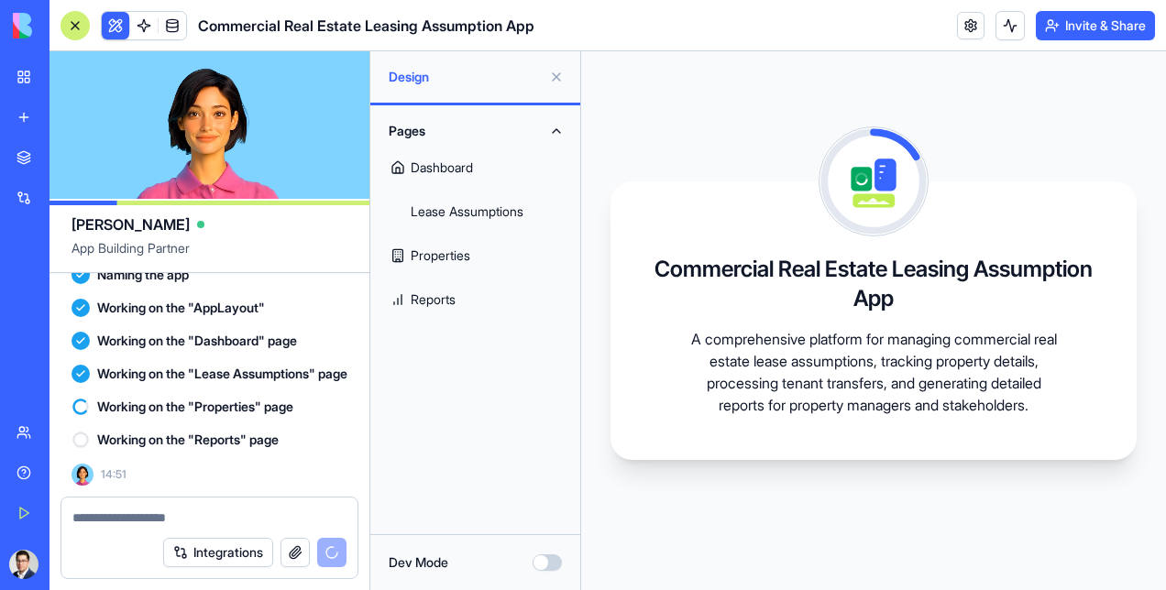
click at [512, 398] on div "Pages Dashboard Lease Assumptions Properties Reports" at bounding box center [475, 319] width 210 height 429
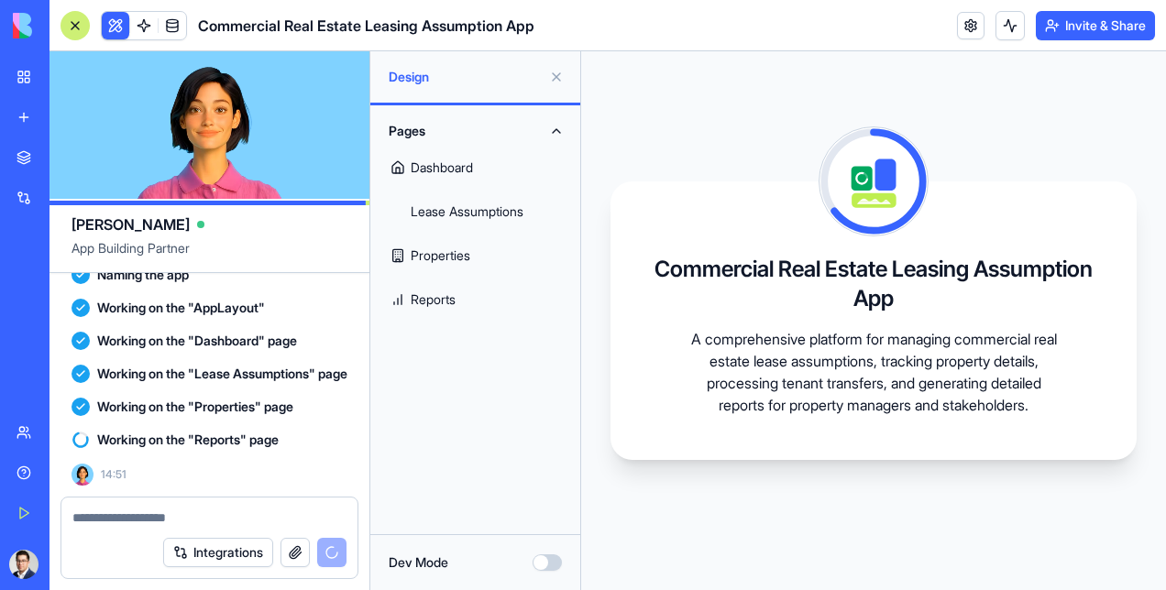
click at [495, 198] on link "Lease Assumptions" at bounding box center [475, 212] width 188 height 44
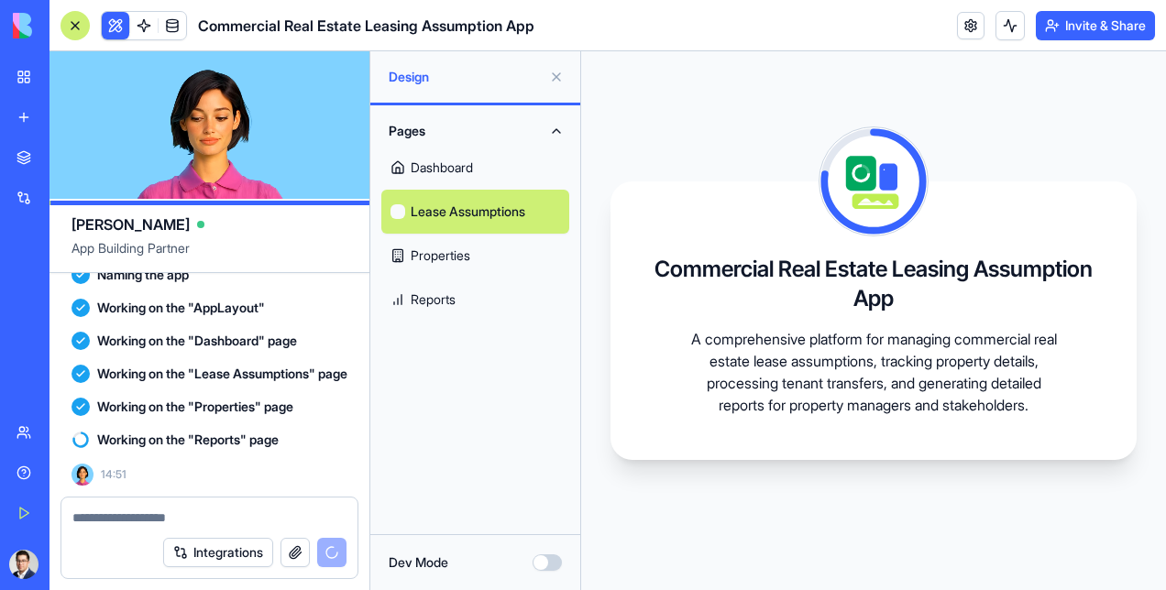
click at [464, 253] on link "Properties" at bounding box center [475, 256] width 188 height 44
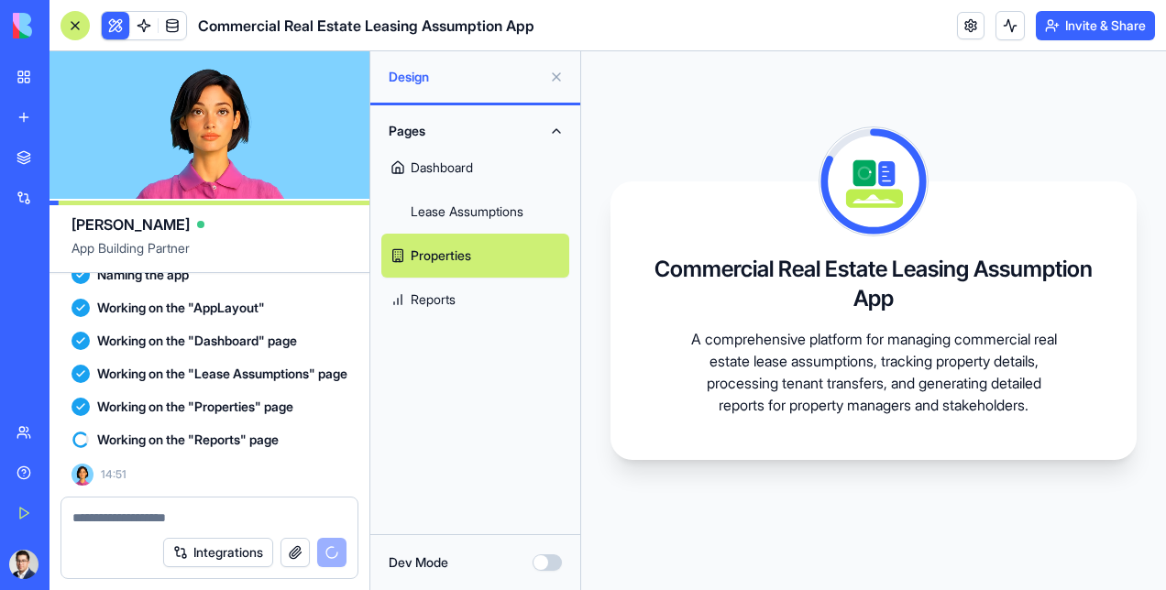
click at [457, 295] on link "Reports" at bounding box center [475, 300] width 188 height 44
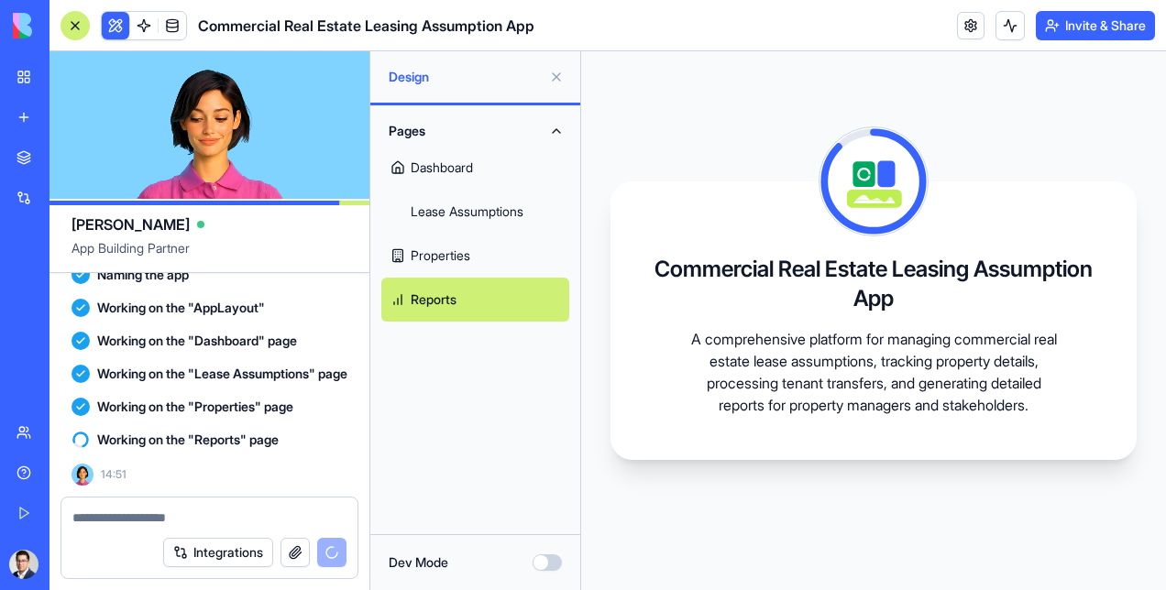
click at [446, 165] on link "Dashboard" at bounding box center [475, 168] width 188 height 44
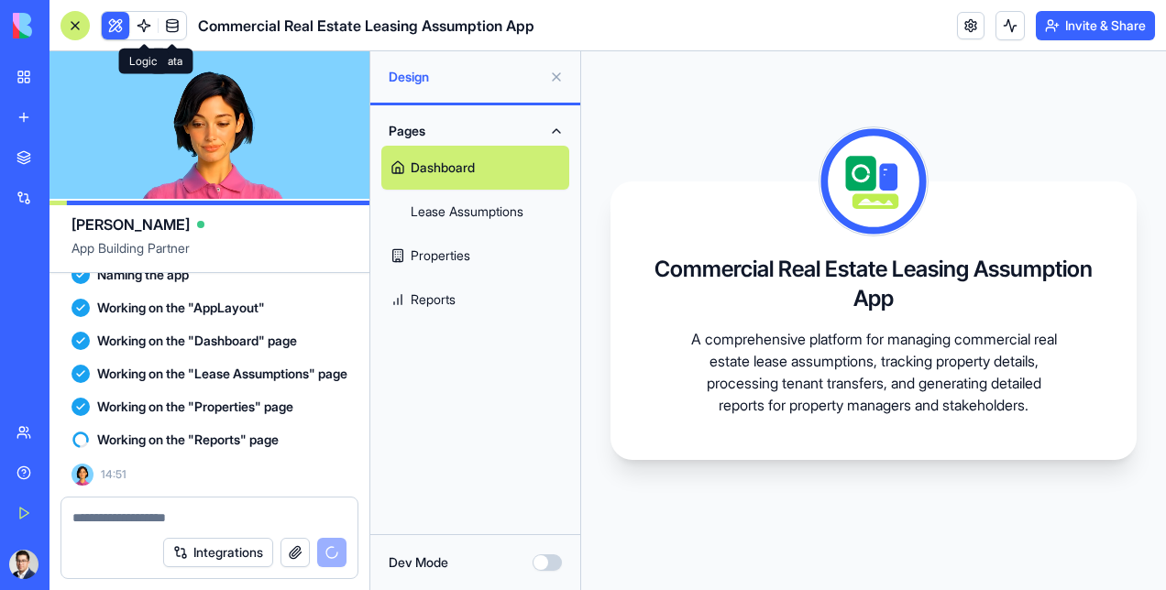
click at [147, 24] on link at bounding box center [144, 26] width 28 height 28
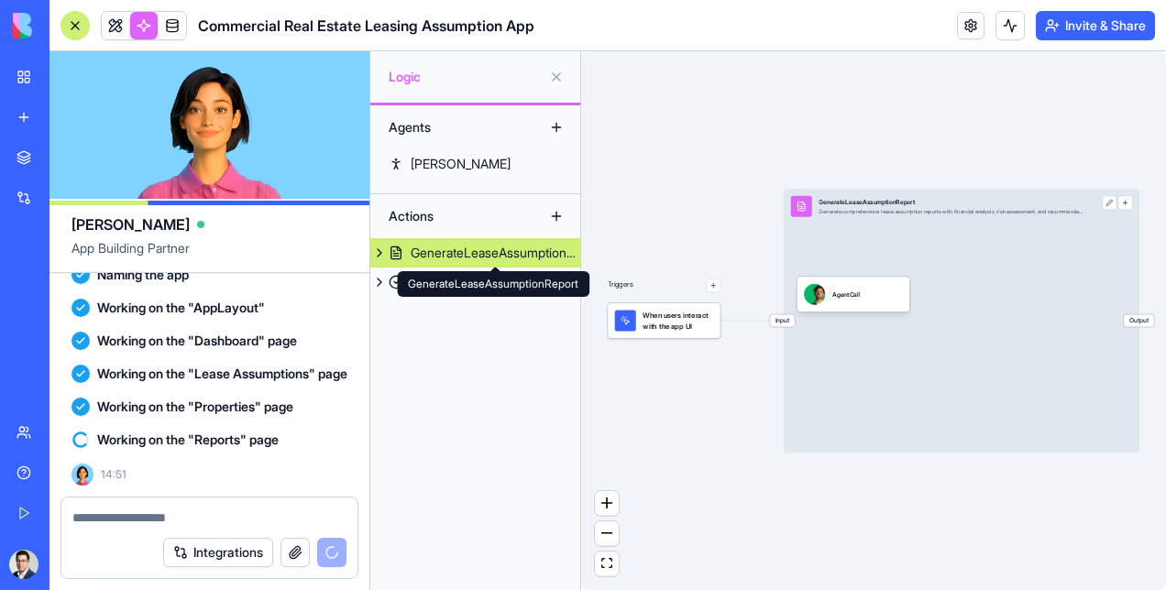
click at [502, 278] on div "GenerateLeaseAssumptionReport GenerateLeaseAssumptionReport" at bounding box center [493, 284] width 193 height 26
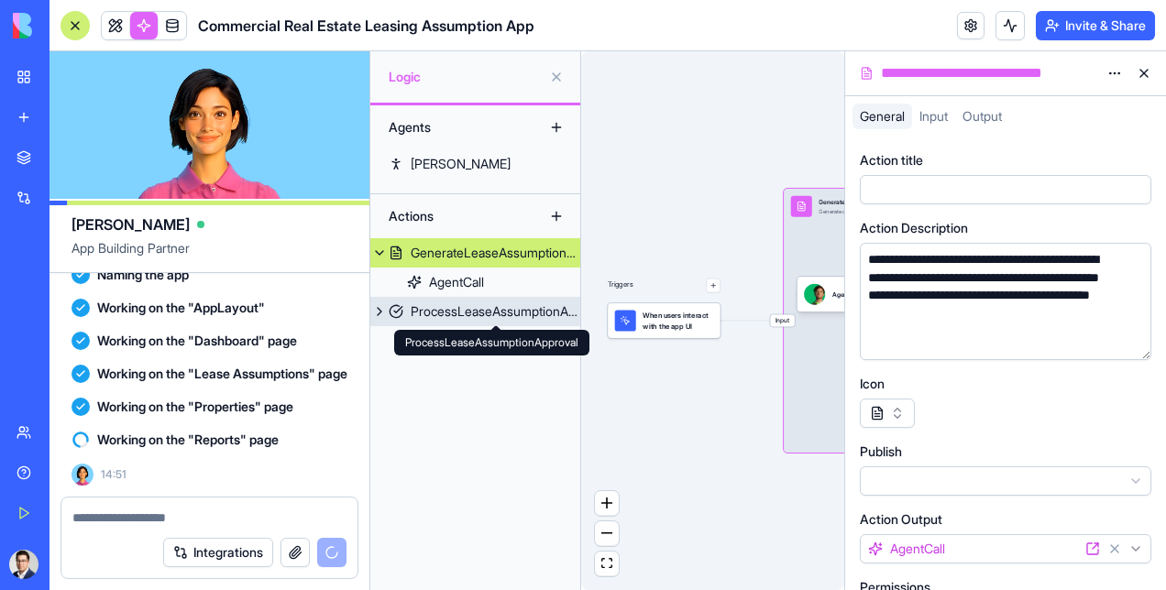
click at [457, 312] on div "ProcessLeaseAssumptionApproval" at bounding box center [496, 312] width 170 height 18
click at [483, 284] on div "AgentCall" at bounding box center [456, 282] width 55 height 18
click at [477, 277] on div "AgentCall" at bounding box center [456, 282] width 55 height 18
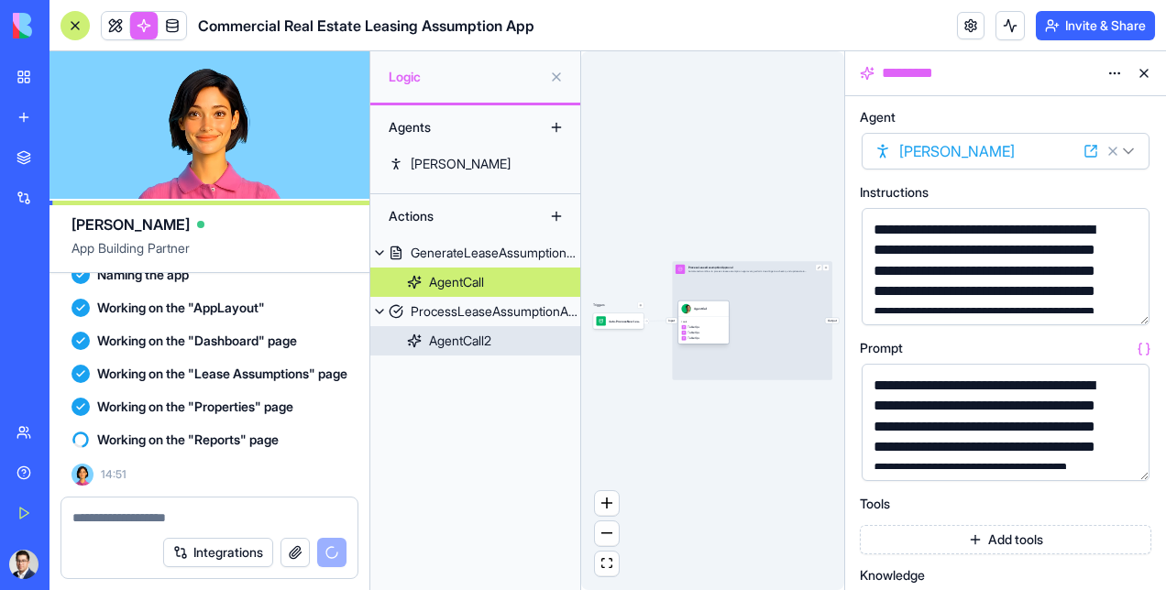
click at [505, 337] on link "AgentCall2" at bounding box center [475, 340] width 210 height 29
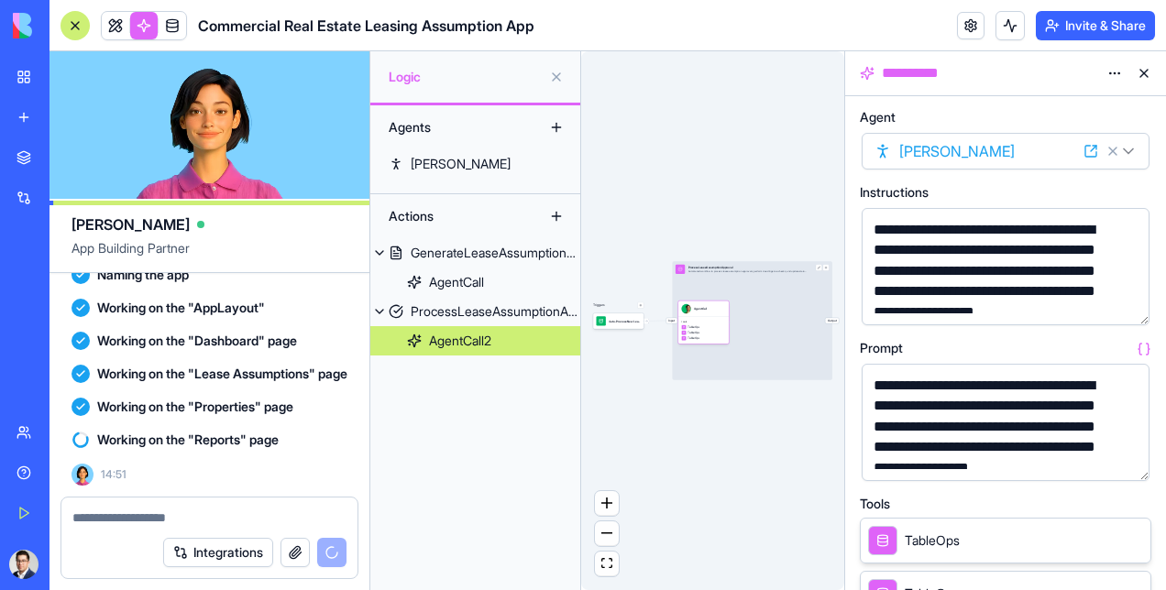
click at [1142, 68] on button at bounding box center [1144, 73] width 29 height 29
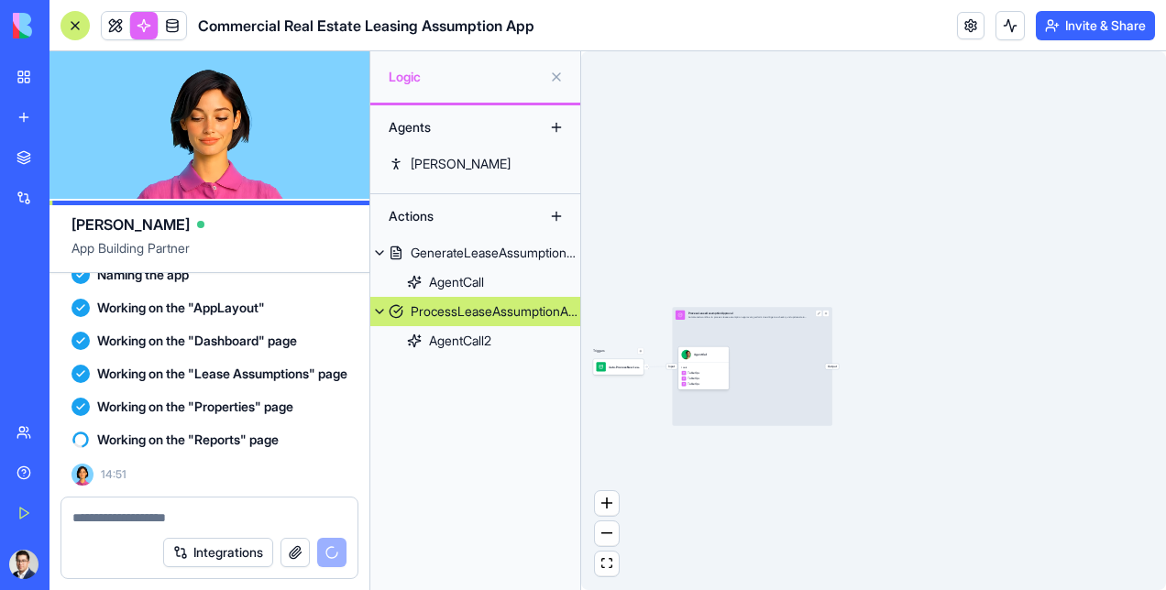
scroll to position [442, 0]
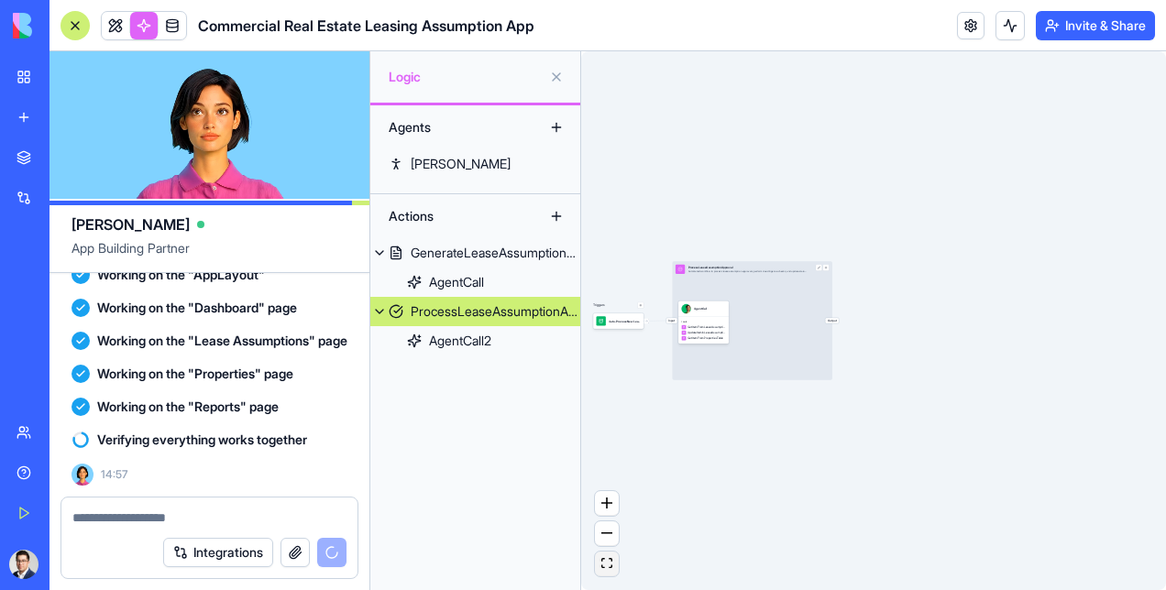
click at [608, 559] on icon "fit view" at bounding box center [606, 563] width 11 height 10
